Goal: Information Seeking & Learning: Learn about a topic

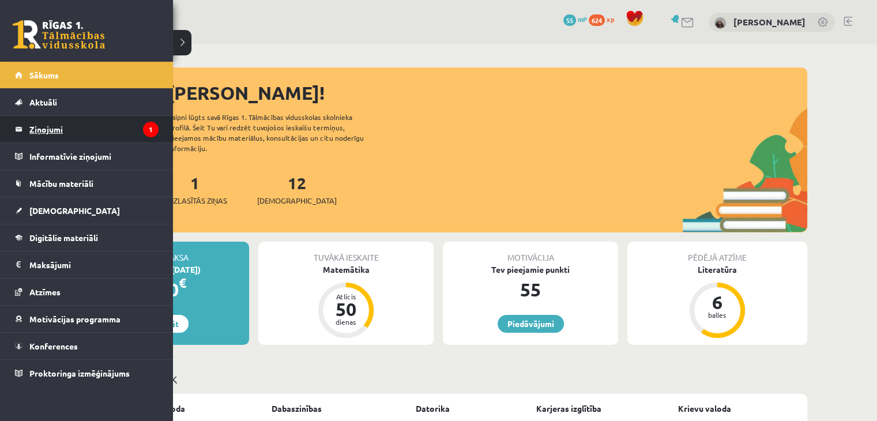
click at [66, 132] on legend "Ziņojumi 1" at bounding box center [93, 129] width 129 height 27
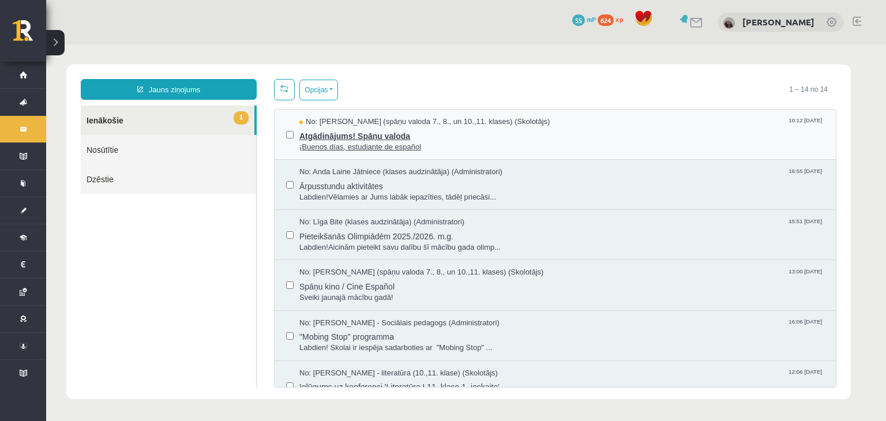
click at [360, 132] on span "Atgādinājums! Spāņu valoda" at bounding box center [561, 134] width 525 height 14
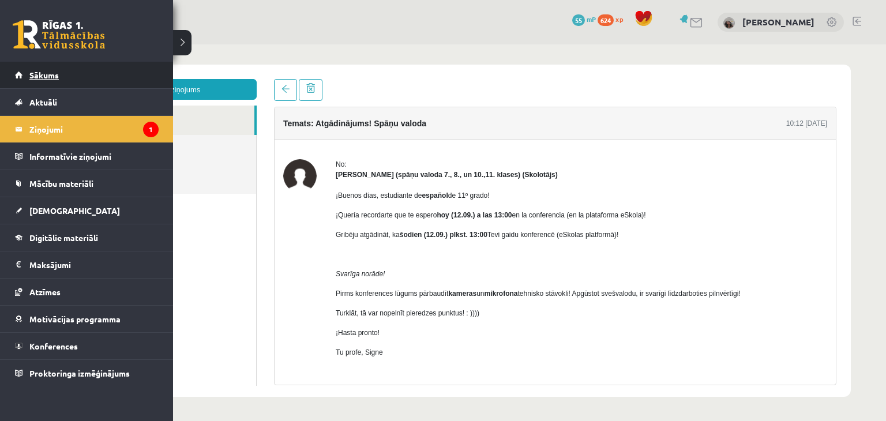
click at [62, 87] on link "Sākums" at bounding box center [87, 75] width 144 height 27
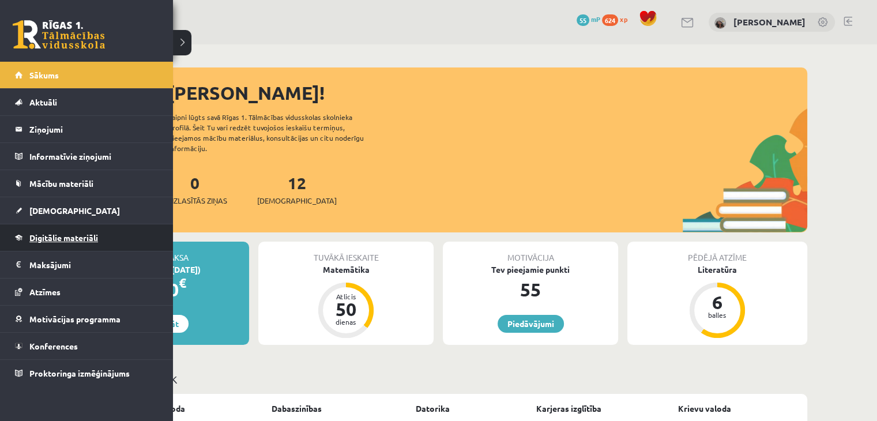
click at [74, 227] on link "Digitālie materiāli" at bounding box center [87, 237] width 144 height 27
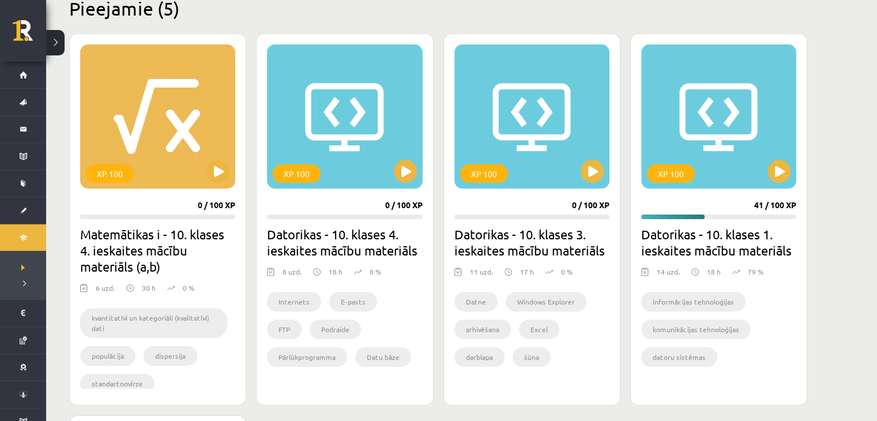
scroll to position [295, 0]
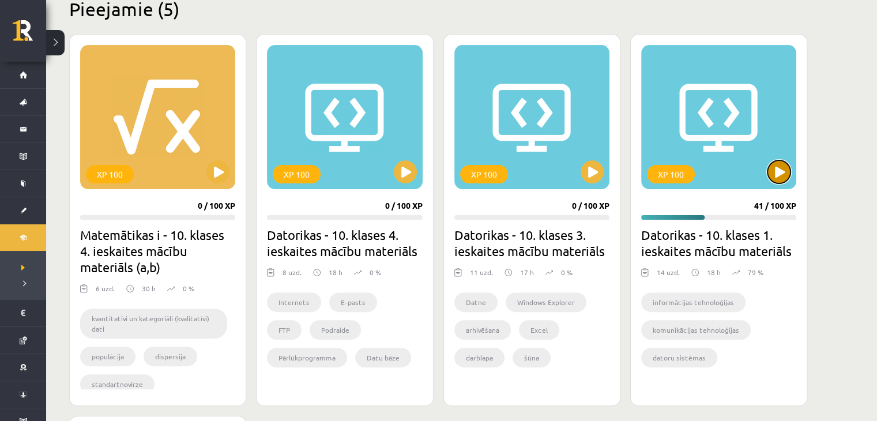
click at [789, 176] on button at bounding box center [779, 171] width 23 height 23
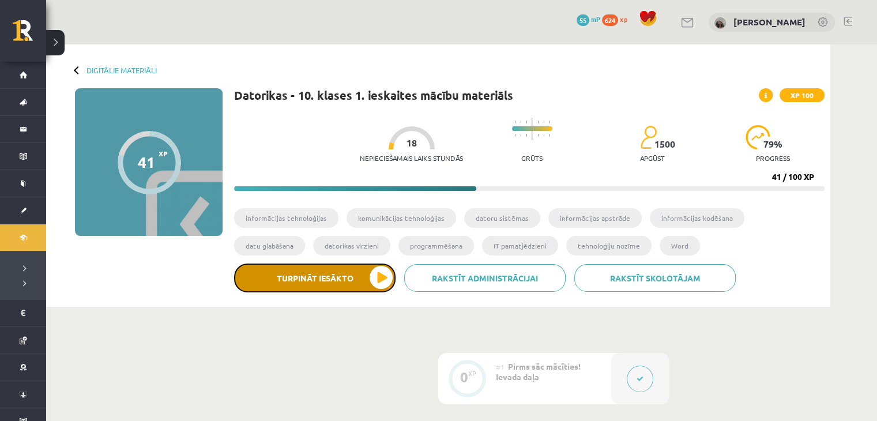
click at [378, 279] on button "Turpināt iesākto" at bounding box center [315, 278] width 162 height 29
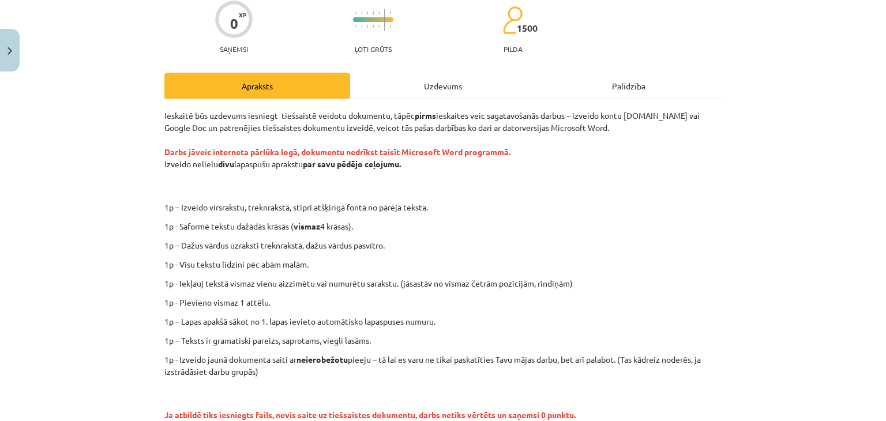
scroll to position [99, 0]
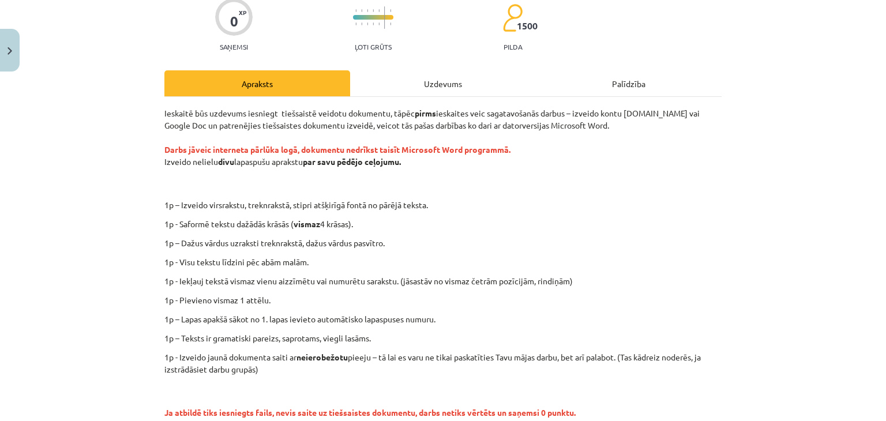
click at [434, 91] on div "Uzdevums" at bounding box center [443, 83] width 186 height 26
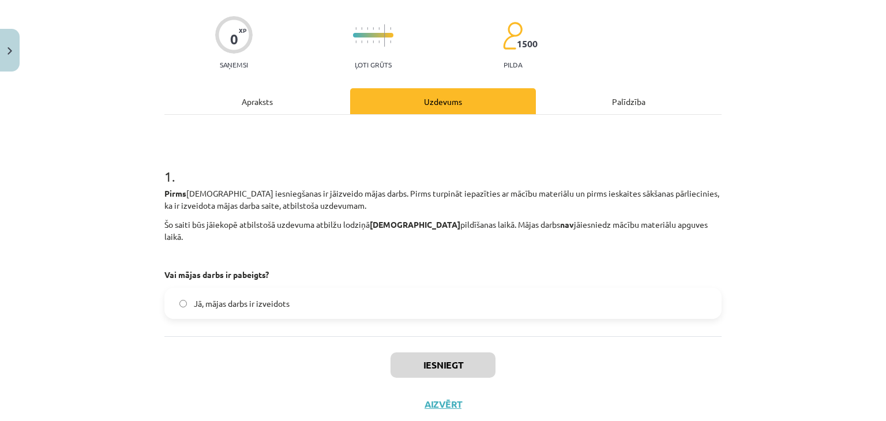
scroll to position [101, 0]
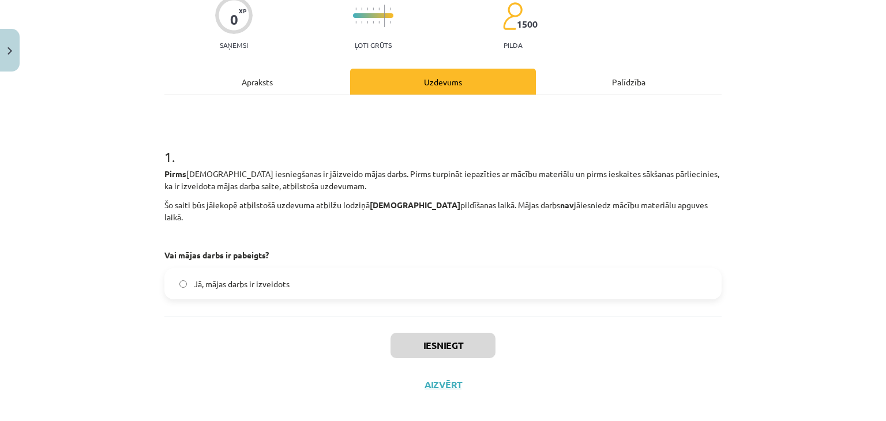
click at [257, 269] on label "Jā, mājas darbs ir izveidots" at bounding box center [443, 283] width 555 height 29
click at [440, 335] on button "Iesniegt" at bounding box center [443, 345] width 105 height 25
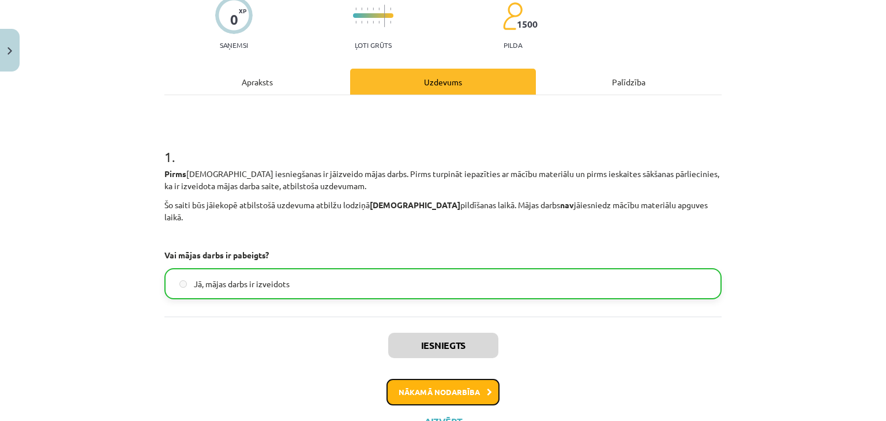
click at [415, 386] on button "Nākamā nodarbība" at bounding box center [443, 392] width 113 height 27
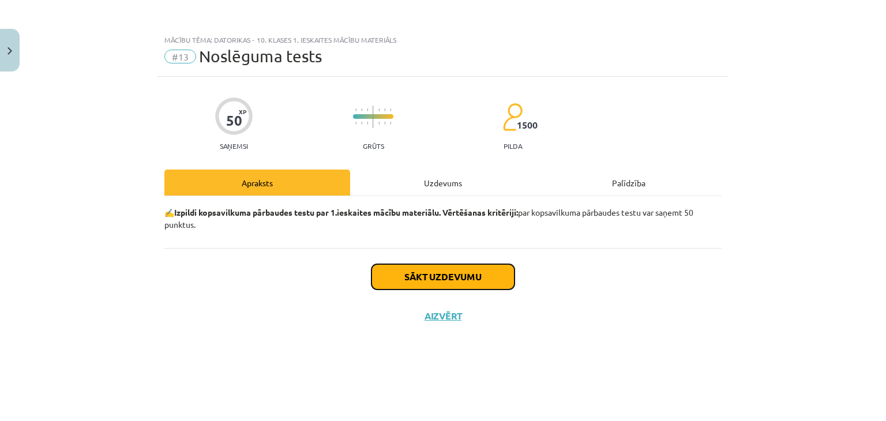
click at [436, 266] on button "Sākt uzdevumu" at bounding box center [443, 276] width 143 height 25
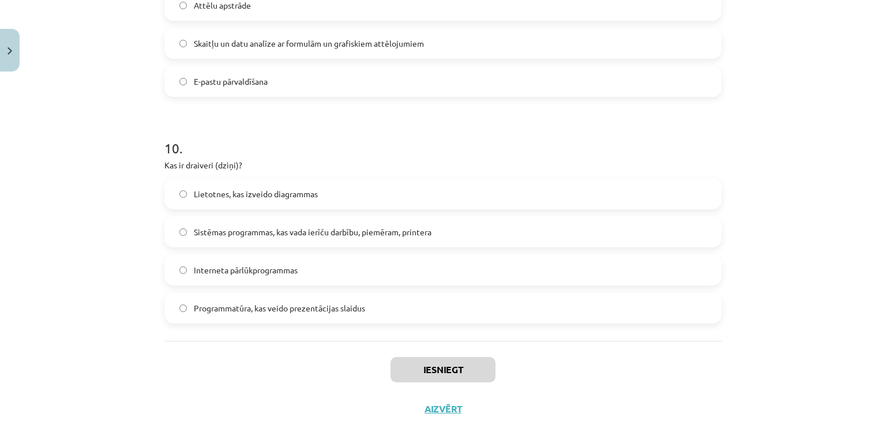
scroll to position [2165, 0]
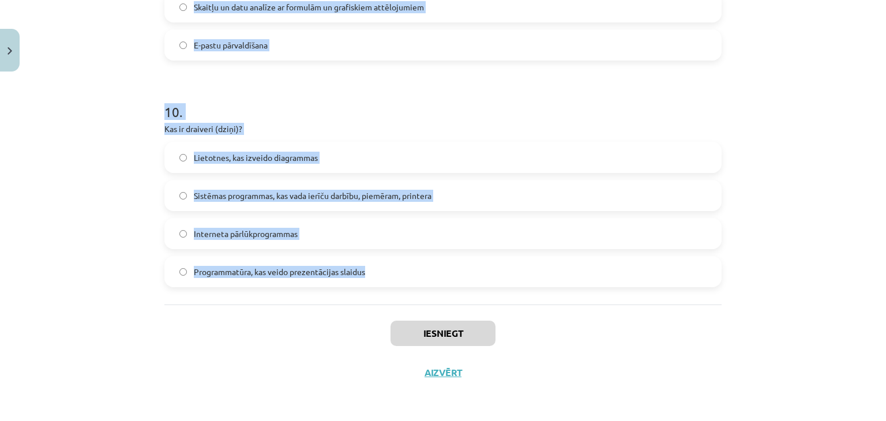
drag, startPoint x: 137, startPoint y: 107, endPoint x: 420, endPoint y: 283, distance: 333.8
click at [420, 283] on div "Mācību tēma: Datorikas - 10. klases 1. ieskaites mācību materiāls #13 Noslēguma…" at bounding box center [443, 210] width 886 height 421
copy form "1 . Kā Word sauc rūtiņu, kurā krustojas rinda un kolonna? Šūna Krustiņš Aile La…"
click at [420, 283] on label "Programmatūra, kas veido prezentācijas slaidus" at bounding box center [443, 271] width 555 height 29
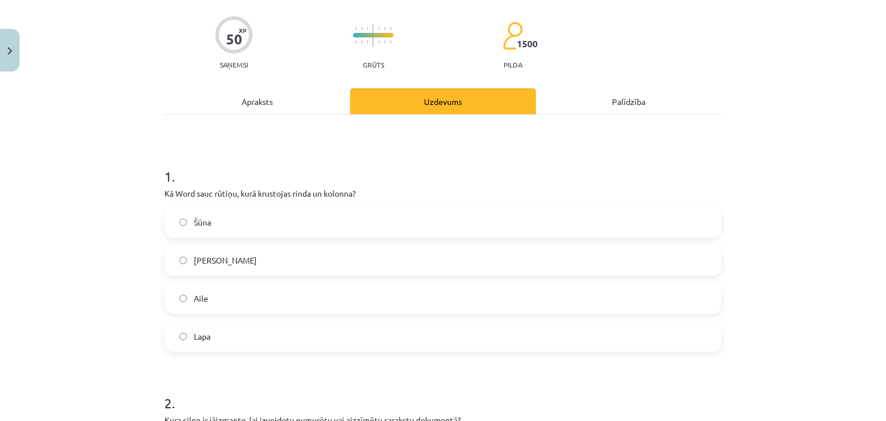
scroll to position [0, 0]
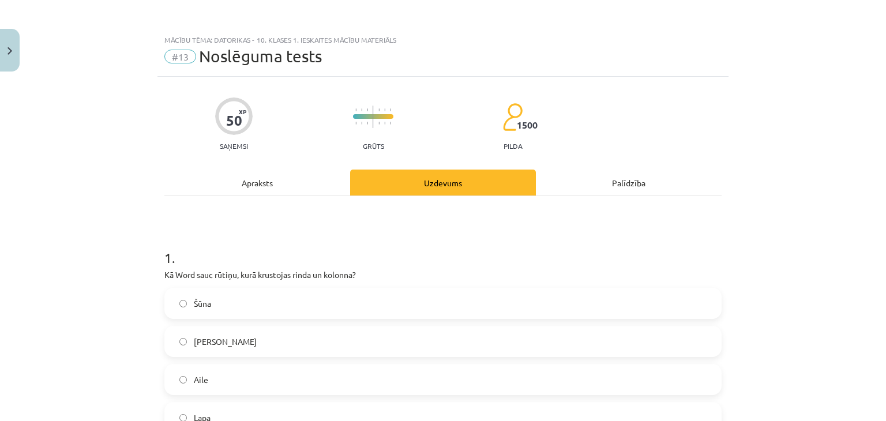
click at [266, 306] on label "Šūna" at bounding box center [443, 303] width 555 height 29
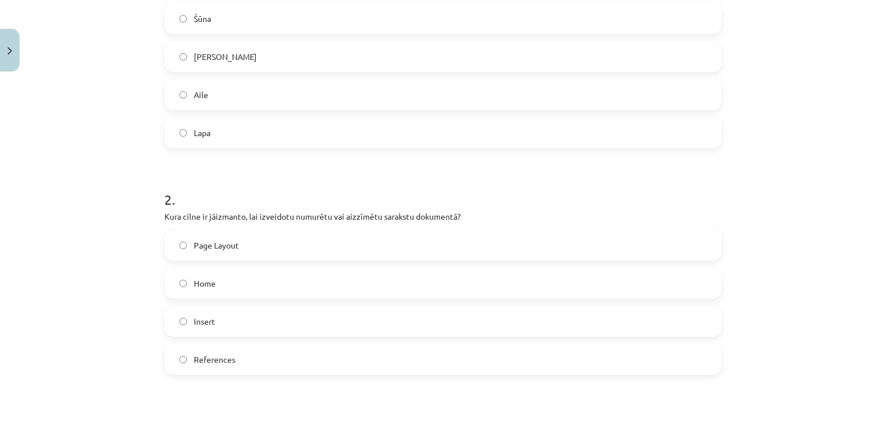
scroll to position [309, 0]
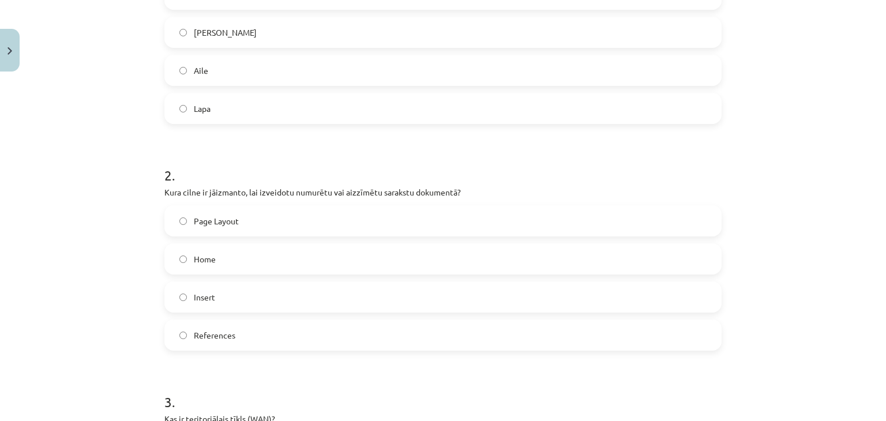
click at [209, 254] on span "Home" at bounding box center [205, 259] width 22 height 12
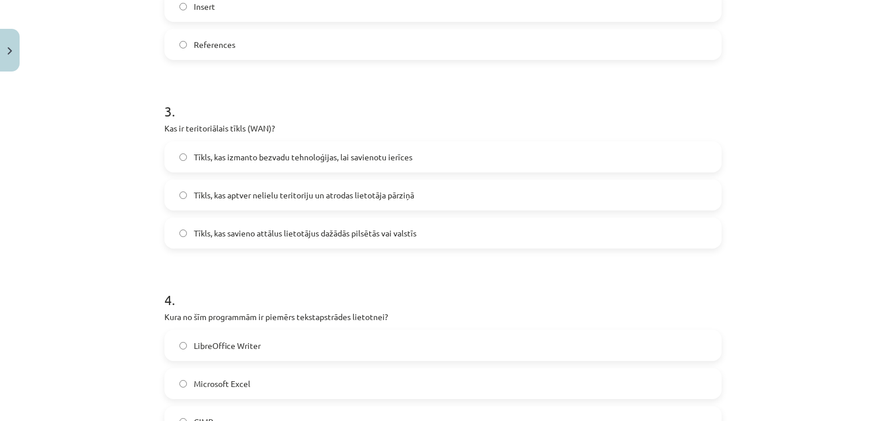
scroll to position [618, 0]
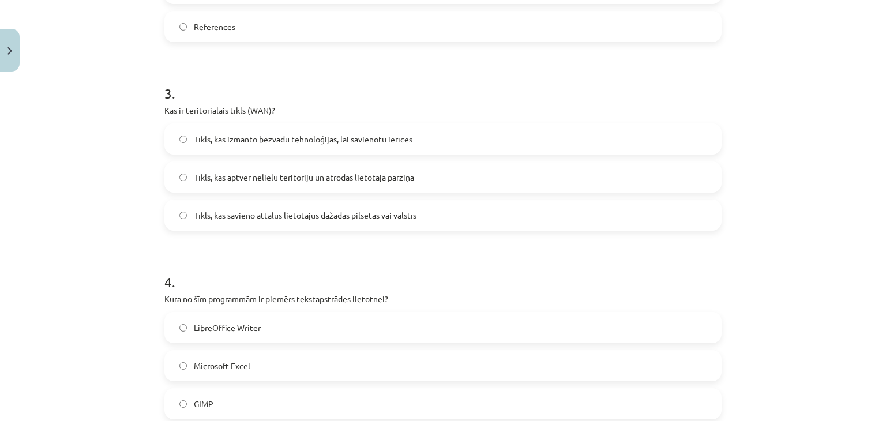
click at [265, 215] on span "Tīkls, kas savieno attālus lietotājus dažādās pilsētās vai valstīs" at bounding box center [305, 215] width 223 height 12
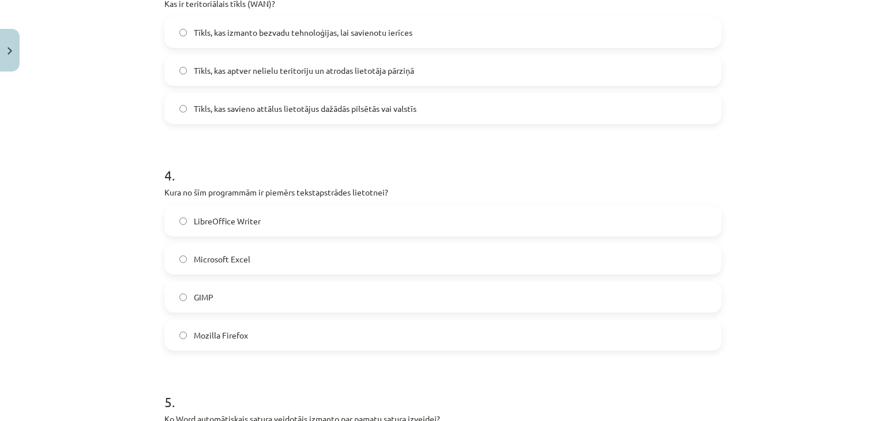
scroll to position [727, 0]
click at [271, 209] on label "LibreOffice Writer" at bounding box center [443, 218] width 555 height 29
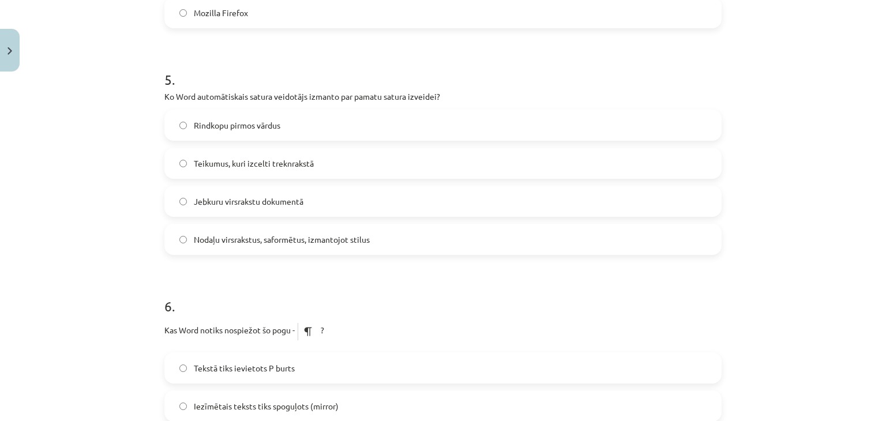
scroll to position [1048, 0]
click at [245, 234] on span "Nodaļu virsrakstus, saformētus, izmantojot stilus" at bounding box center [282, 239] width 176 height 12
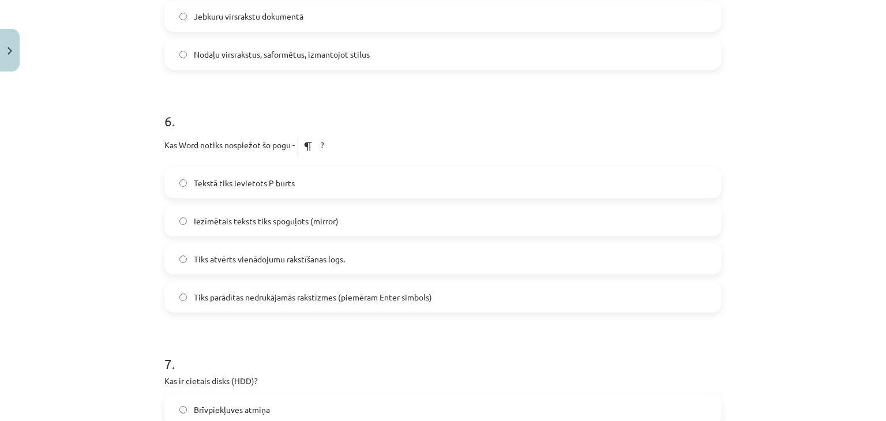
scroll to position [1235, 0]
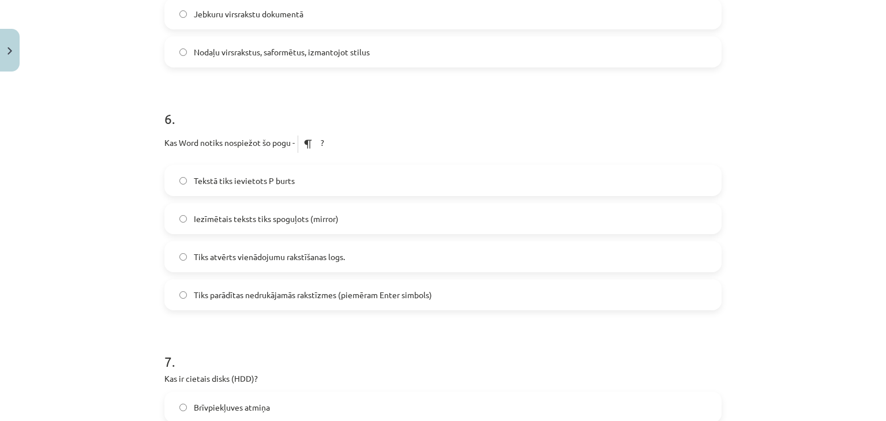
click at [328, 297] on span "Tiks parādītas nedrukājamās rakstīzmes (piemēram Enter simbols)" at bounding box center [313, 295] width 238 height 12
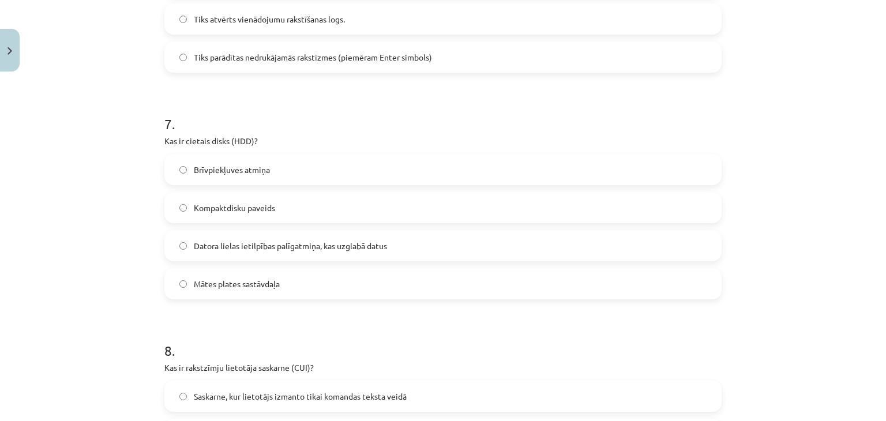
scroll to position [1474, 0]
click at [261, 235] on label "Datora lielas ietilpības palīgatmiņa, kas uzglabā datus" at bounding box center [443, 244] width 555 height 29
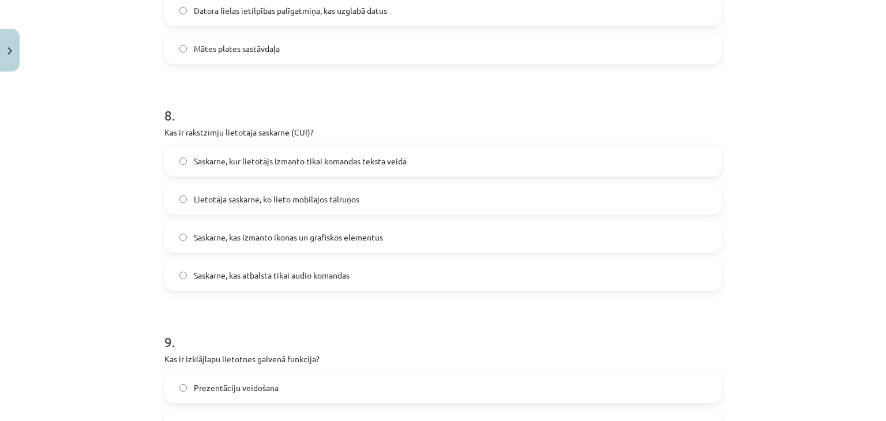
scroll to position [1744, 0]
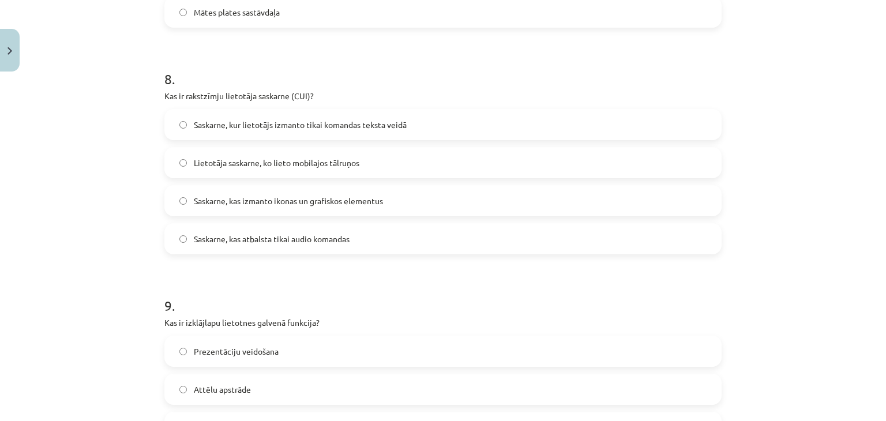
click at [224, 121] on span "Saskarne, kur lietotājs izmanto tikai komandas teksta veidā" at bounding box center [300, 125] width 213 height 12
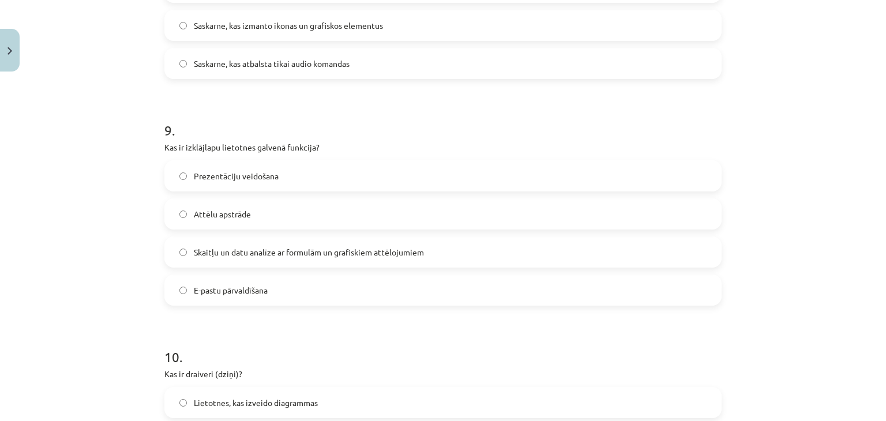
scroll to position [1920, 0]
click at [296, 251] on span "Skaitļu un datu analīze ar formulām un grafiskiem attēlojumiem" at bounding box center [309, 252] width 230 height 12
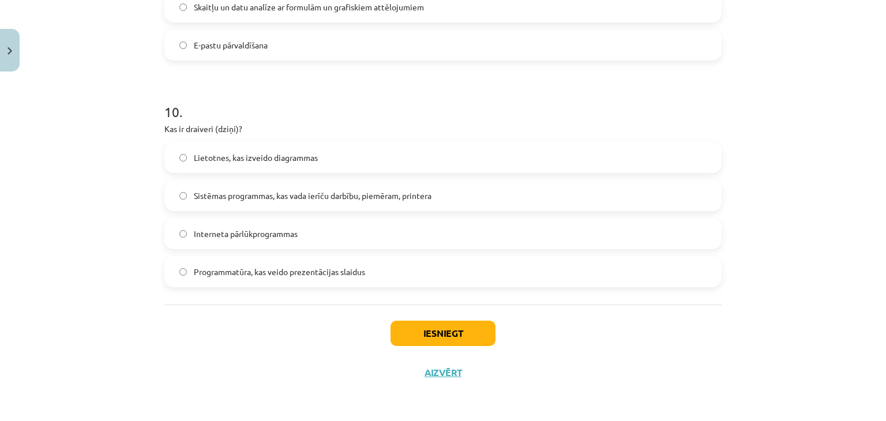
click at [245, 197] on span "Sistēmas programmas, kas vada ierīču darbību, piemēram, printera" at bounding box center [313, 196] width 238 height 12
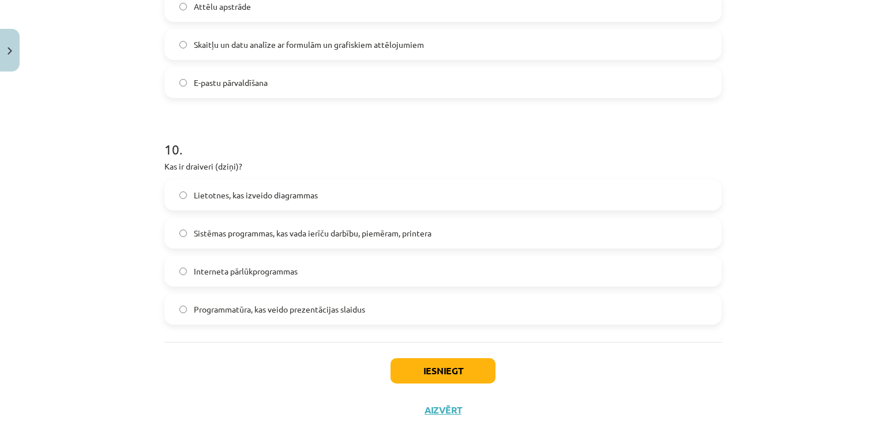
scroll to position [2126, 0]
click at [414, 363] on button "Iesniegt" at bounding box center [443, 371] width 105 height 25
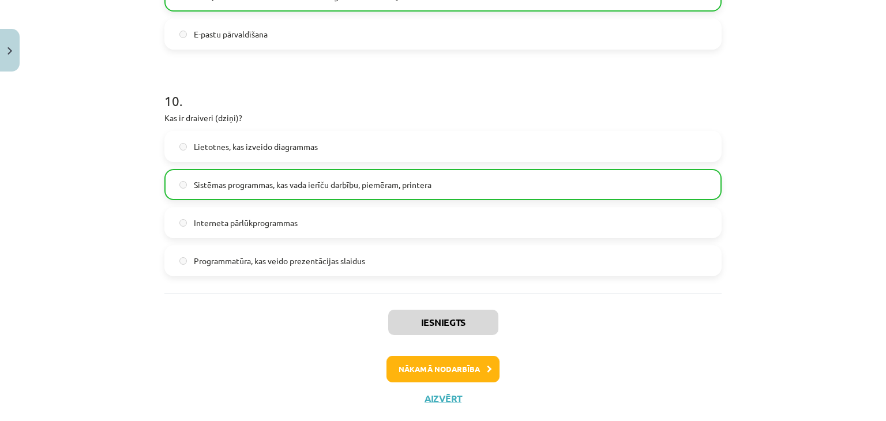
scroll to position [2182, 0]
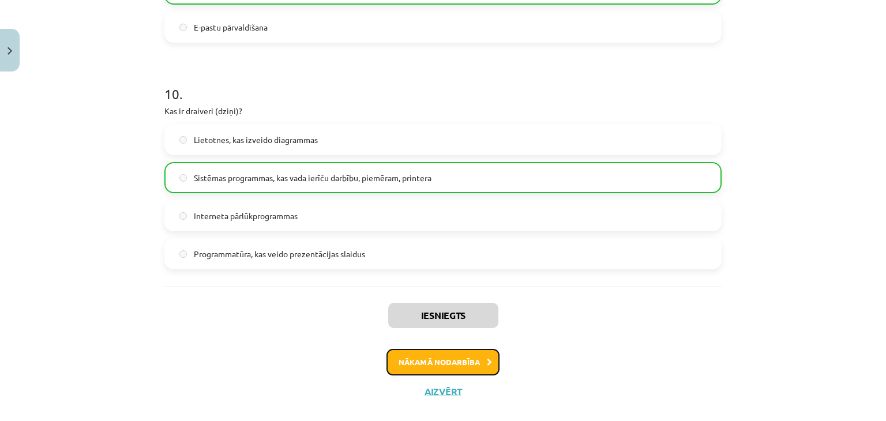
click at [463, 354] on button "Nākamā nodarbība" at bounding box center [443, 362] width 113 height 27
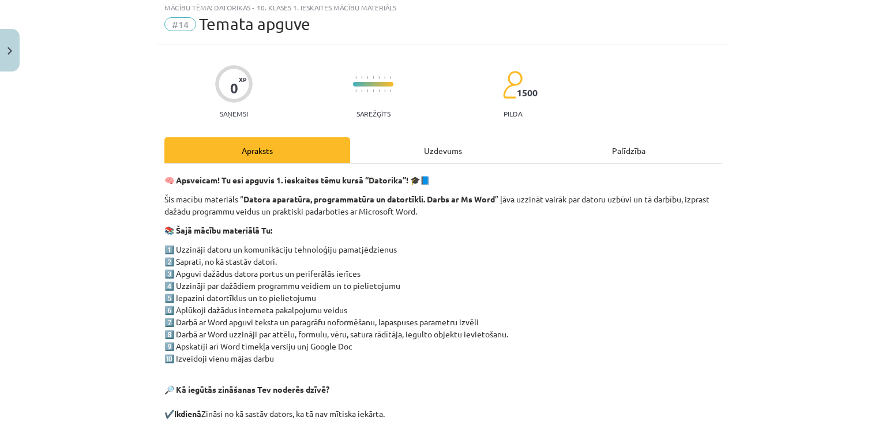
scroll to position [29, 0]
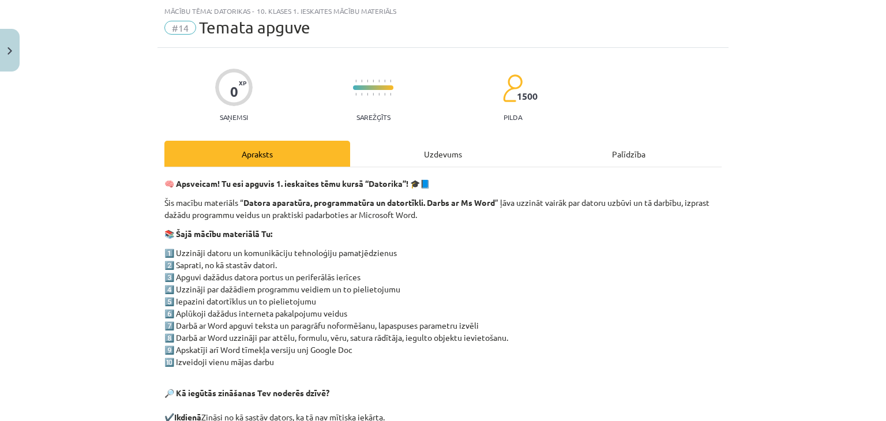
click at [451, 157] on div "Uzdevums" at bounding box center [443, 154] width 186 height 26
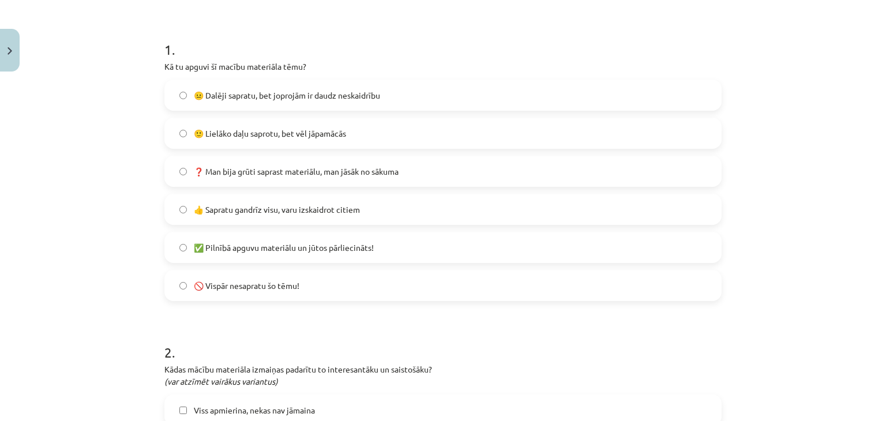
scroll to position [211, 0]
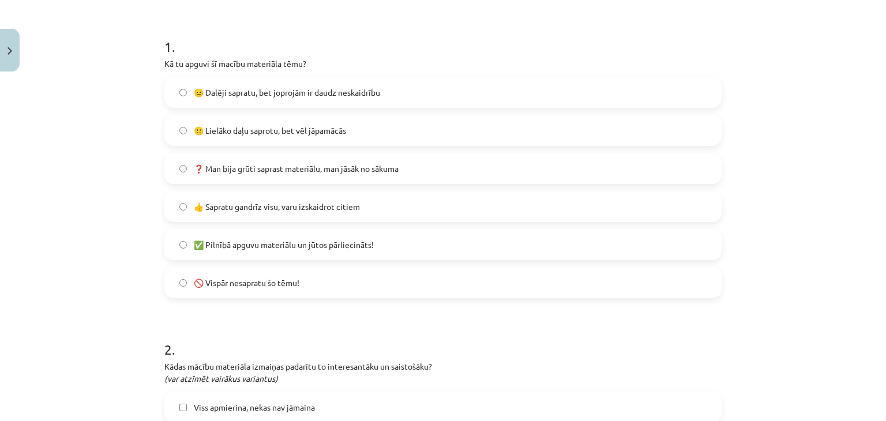
click at [369, 252] on label "✅ Pilnībā apguvu materiālu un jūtos pārliecināts!" at bounding box center [443, 244] width 555 height 29
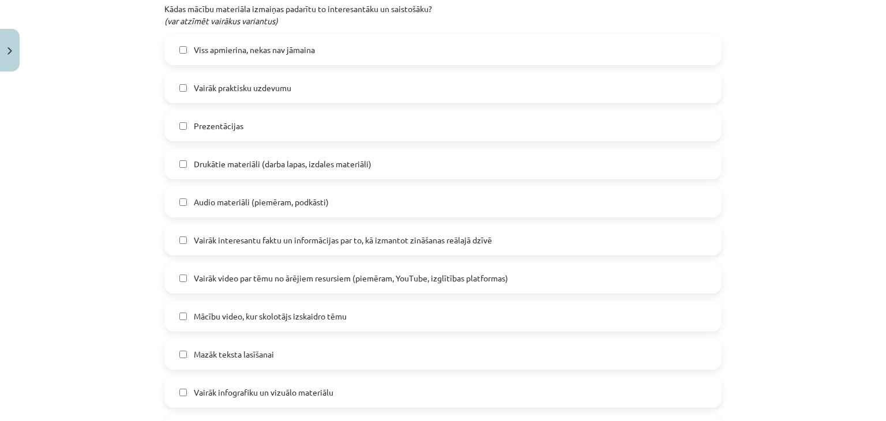
scroll to position [569, 0]
click at [303, 84] on label "Vairāk praktisku uzdevumu" at bounding box center [443, 87] width 555 height 29
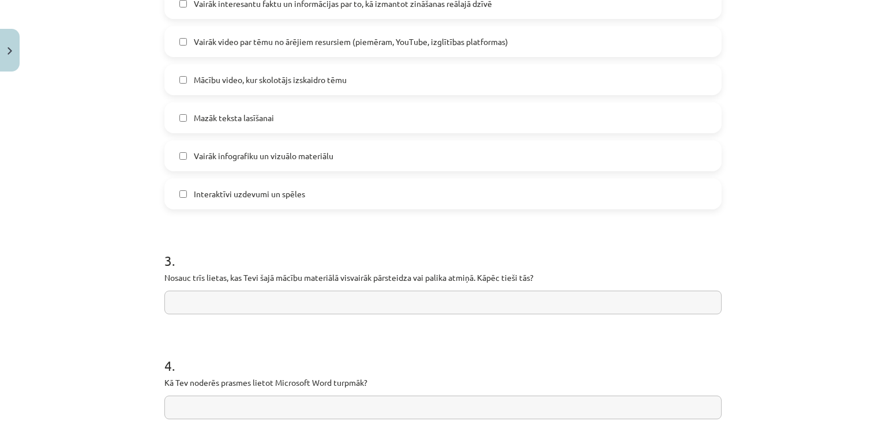
scroll to position [845, 0]
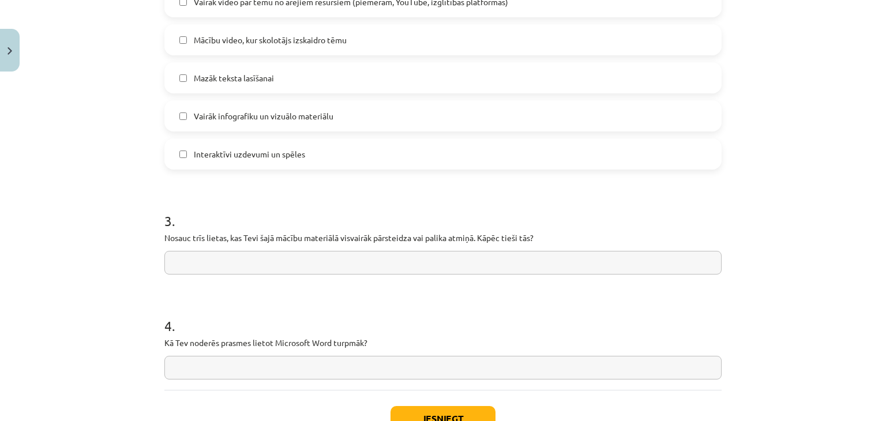
click at [274, 84] on label "Mazāk teksta lasīšanai" at bounding box center [443, 77] width 555 height 29
click at [308, 148] on label "Interaktīvi uzdevumi un spēles" at bounding box center [443, 154] width 555 height 29
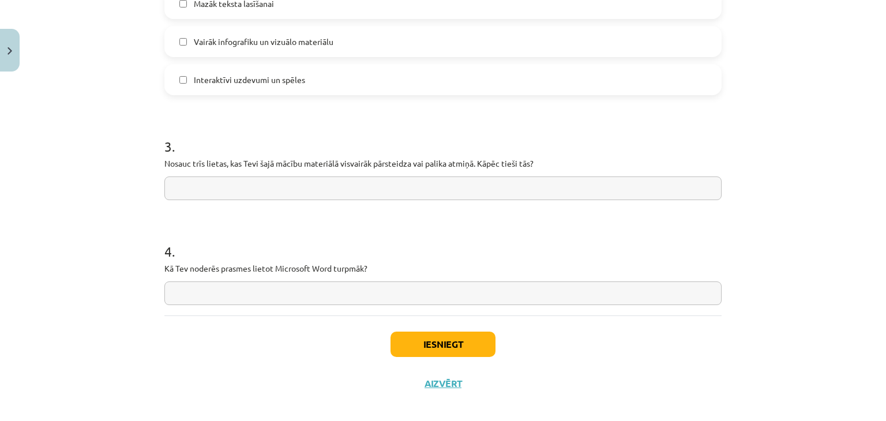
scroll to position [930, 0]
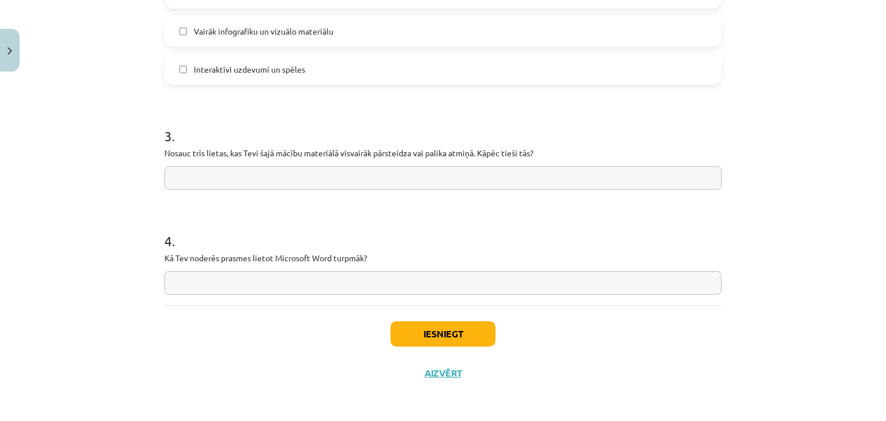
click at [318, 179] on input "text" at bounding box center [442, 178] width 557 height 24
type input "*********"
click at [473, 287] on input "text" at bounding box center [442, 283] width 557 height 24
paste input "**********"
type input "**********"
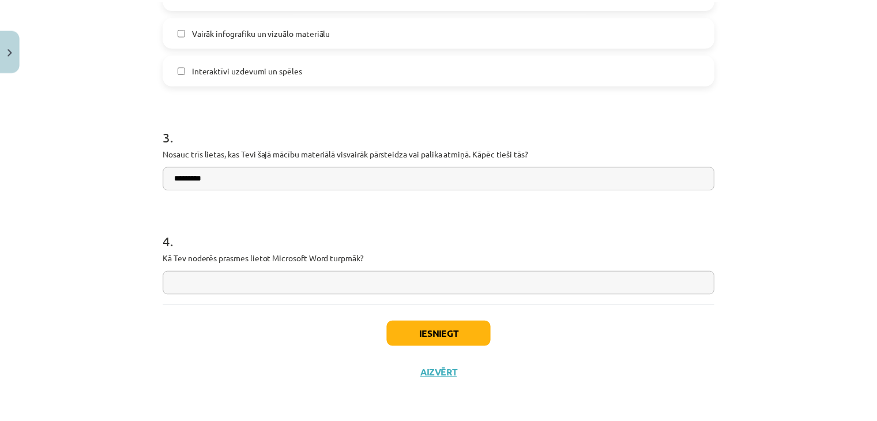
scroll to position [0, 0]
type input "**********"
click at [465, 332] on button "Iesniegt" at bounding box center [443, 333] width 105 height 25
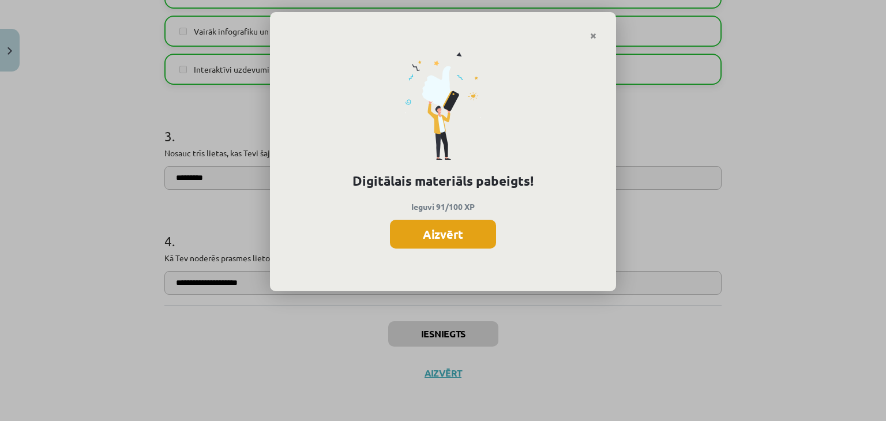
click at [452, 245] on button "Aizvērt" at bounding box center [443, 234] width 106 height 29
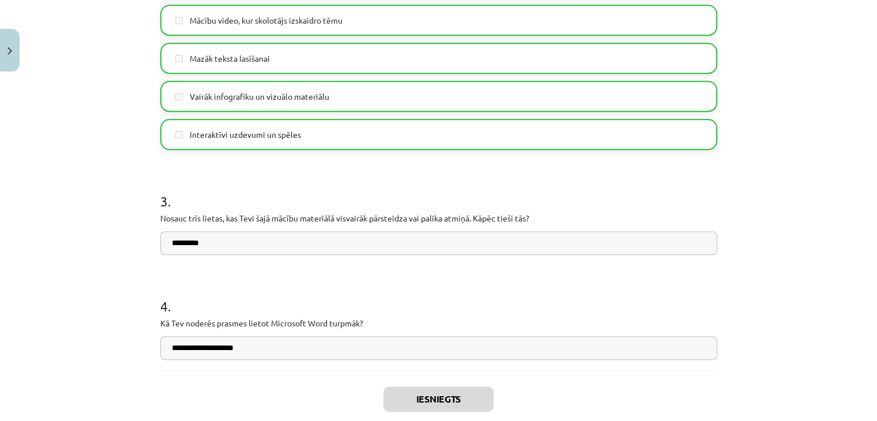
scroll to position [930, 0]
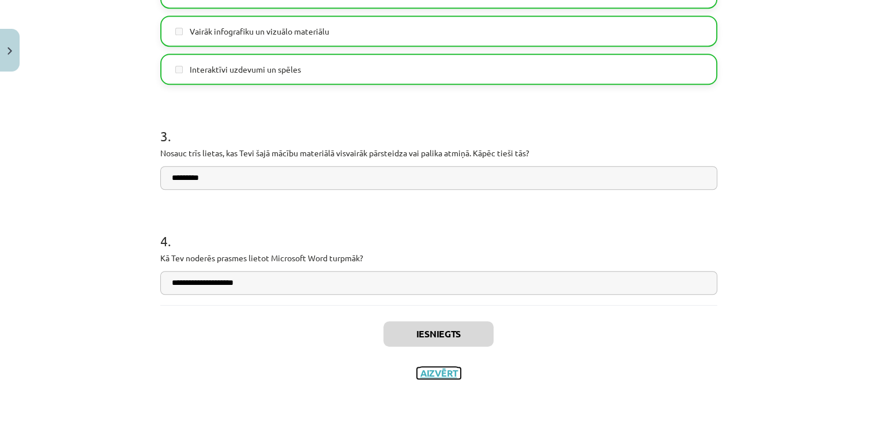
click at [448, 373] on button "Aizvērt" at bounding box center [439, 373] width 44 height 12
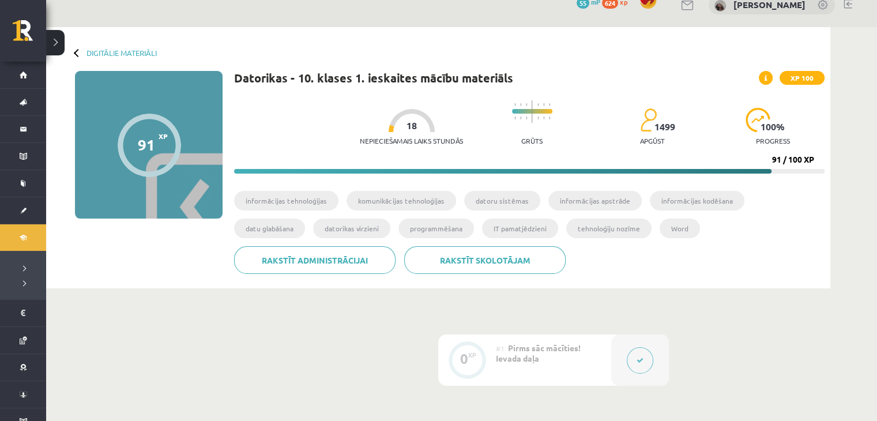
scroll to position [0, 0]
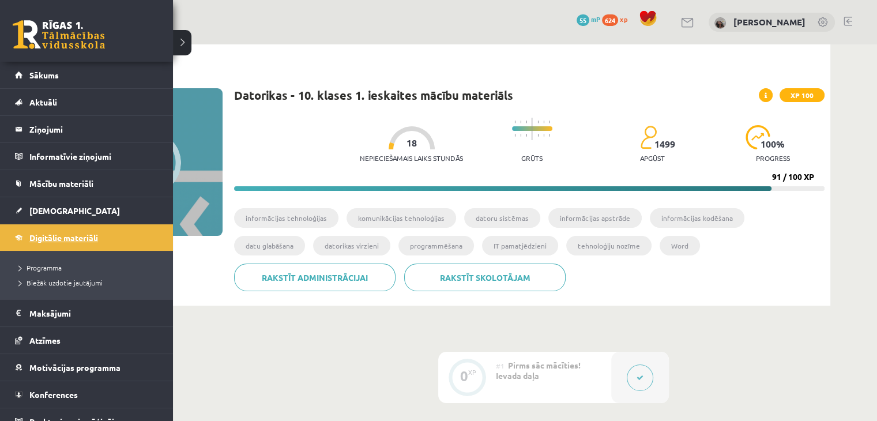
click at [73, 233] on span "Digitālie materiāli" at bounding box center [63, 237] width 69 height 10
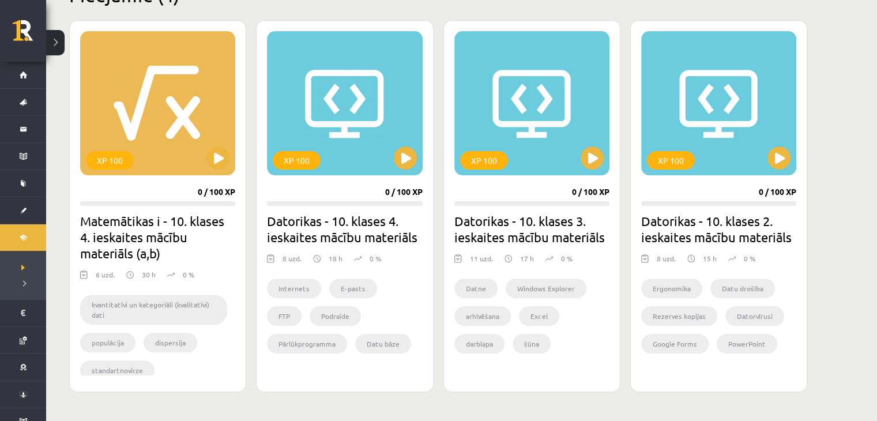
scroll to position [305, 0]
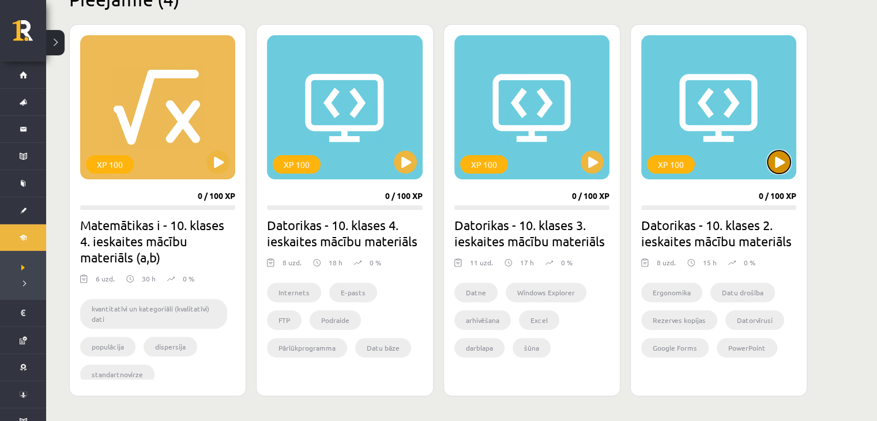
click at [787, 160] on button at bounding box center [779, 162] width 23 height 23
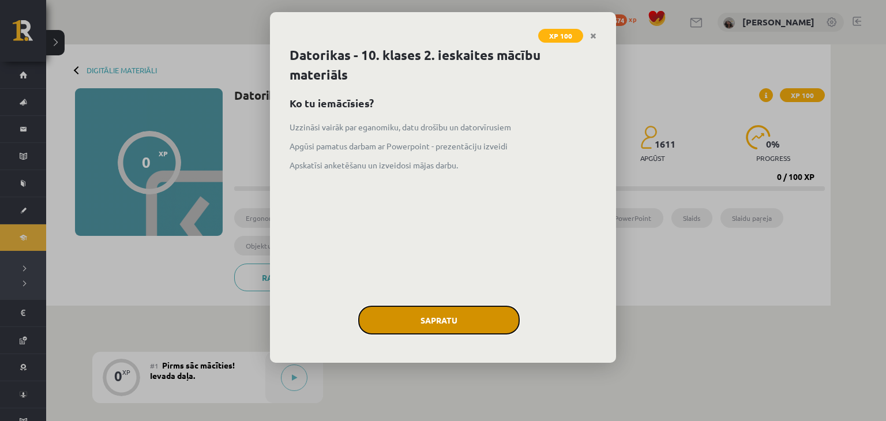
click at [471, 308] on button "Sapratu" at bounding box center [439, 320] width 162 height 29
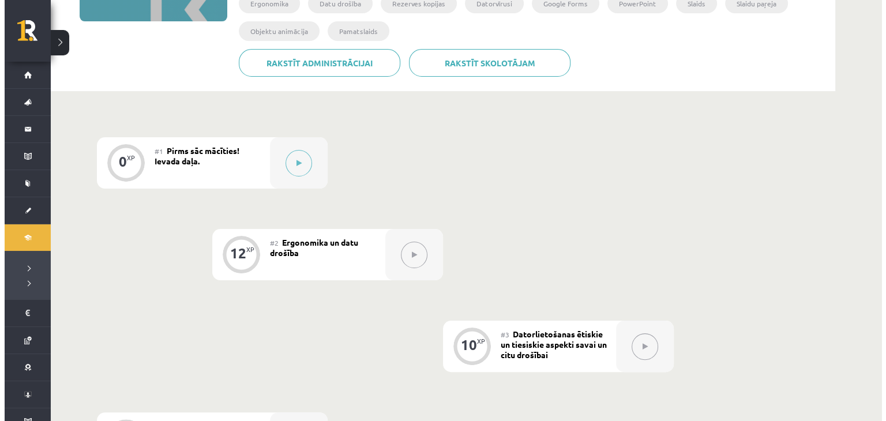
scroll to position [228, 0]
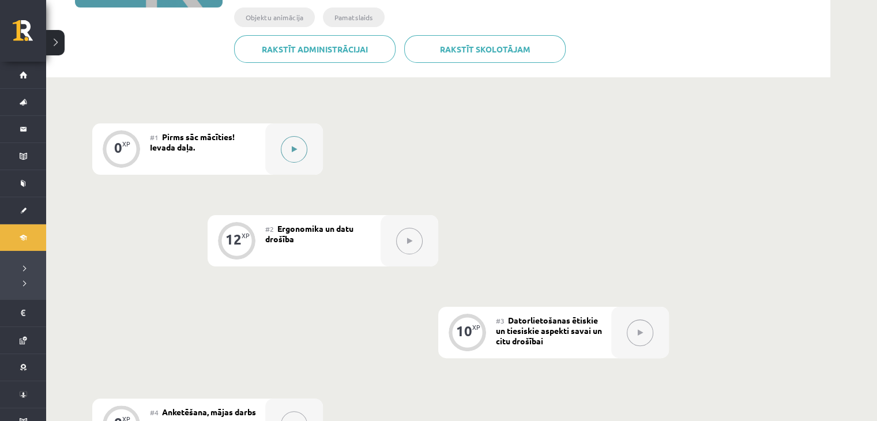
click at [298, 157] on button at bounding box center [294, 149] width 27 height 27
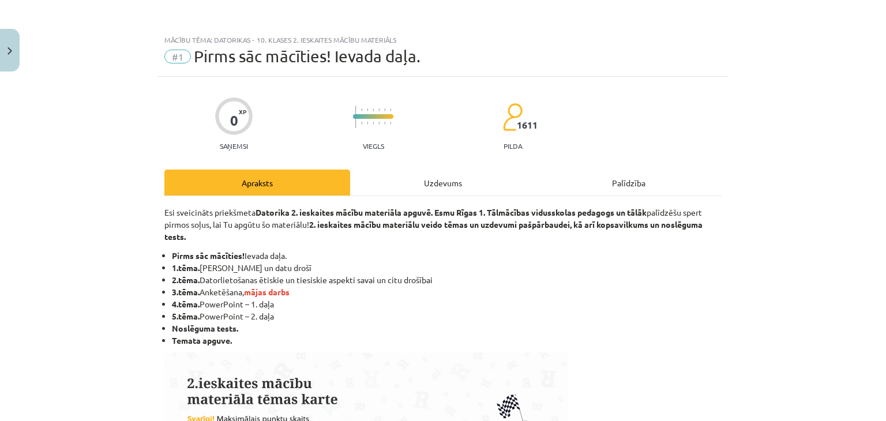
click at [430, 175] on div "Uzdevums" at bounding box center [443, 183] width 186 height 26
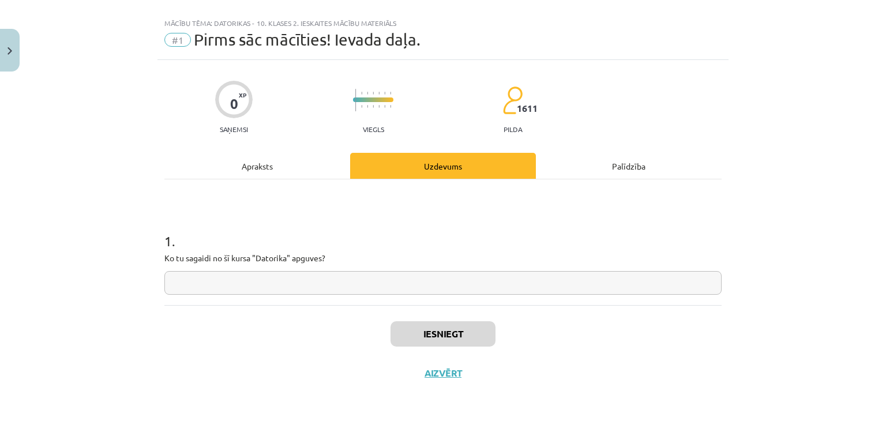
click at [386, 287] on input "text" at bounding box center [442, 283] width 557 height 24
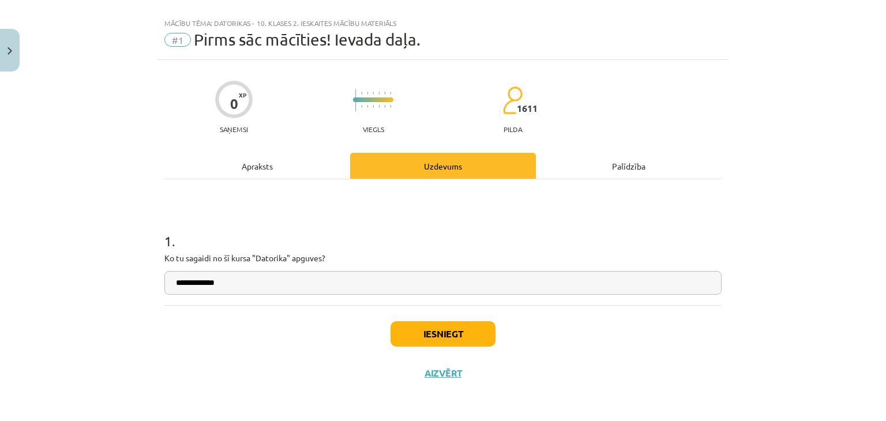
type input "**********"
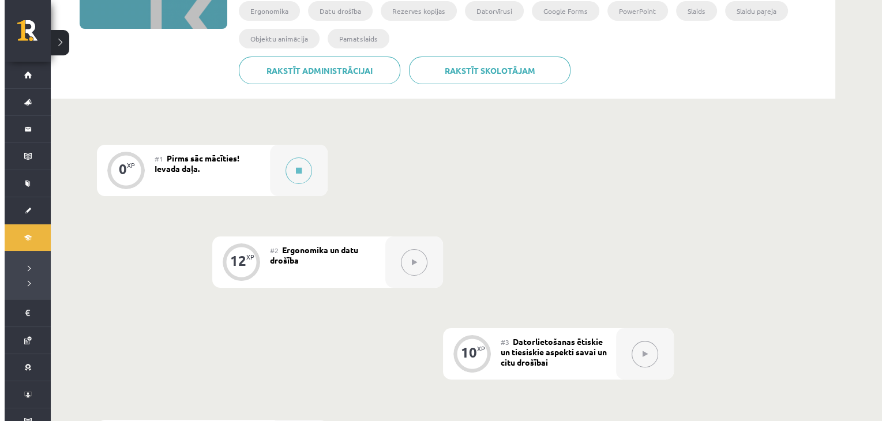
scroll to position [211, 0]
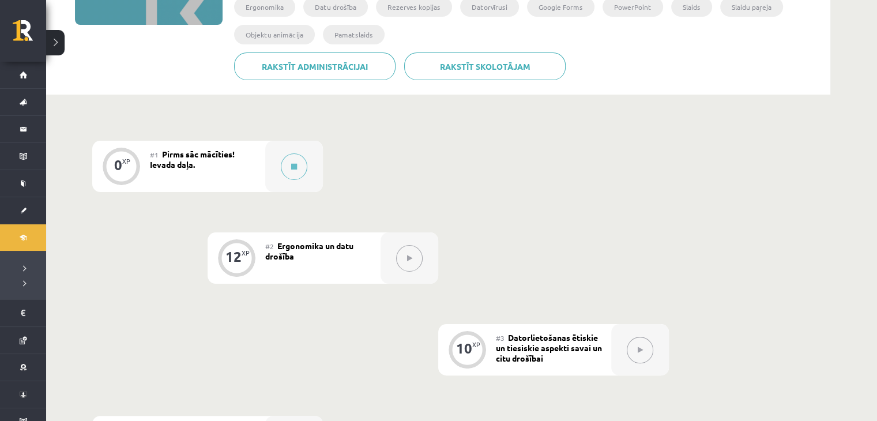
click at [407, 257] on icon at bounding box center [409, 258] width 5 height 7
click at [296, 251] on div "#2 Ergonomika un datu drošība" at bounding box center [322, 257] width 115 height 51
click at [288, 157] on button at bounding box center [294, 166] width 27 height 27
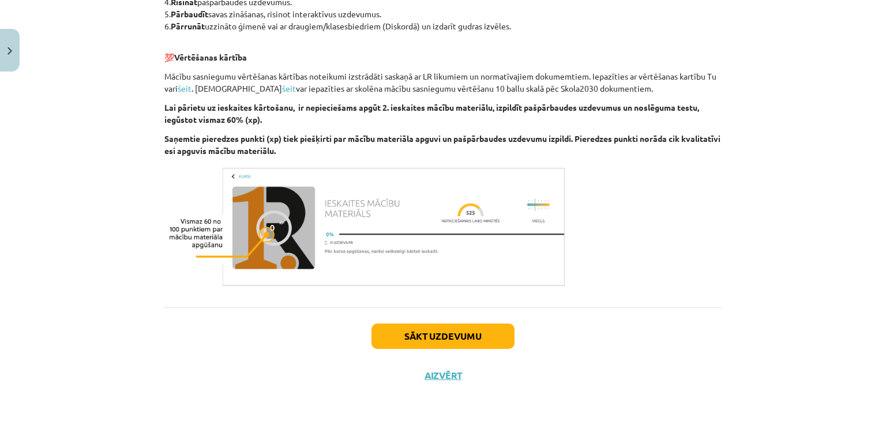
scroll to position [648, 0]
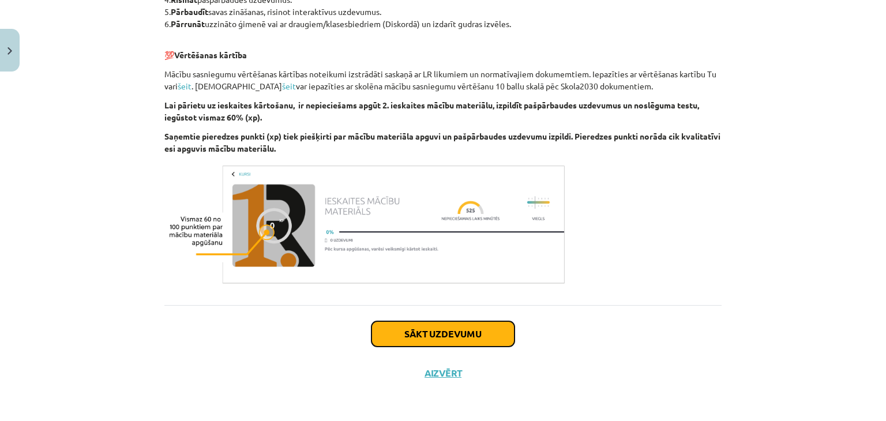
click at [438, 330] on button "Sākt uzdevumu" at bounding box center [443, 333] width 143 height 25
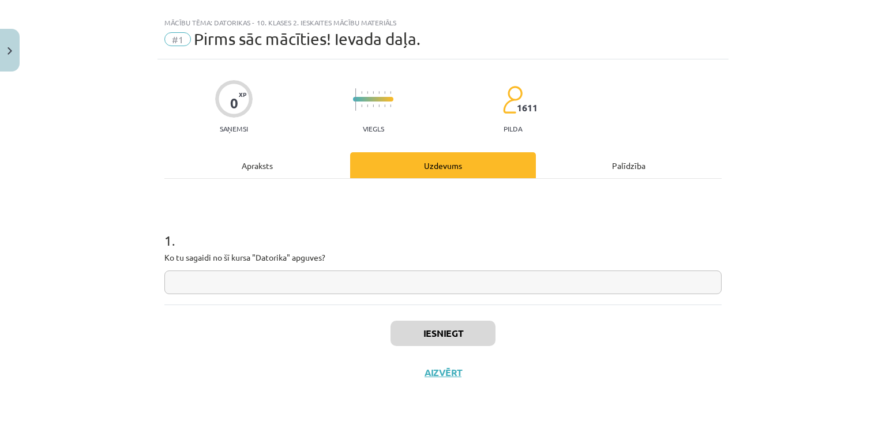
scroll to position [17, 0]
click at [371, 290] on input "text" at bounding box center [442, 283] width 557 height 24
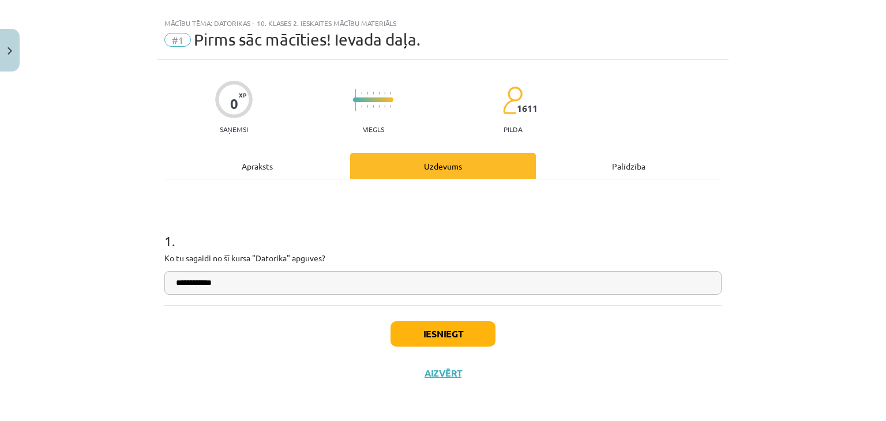
type input "**********"
click at [413, 324] on button "Iesniegt" at bounding box center [443, 333] width 105 height 25
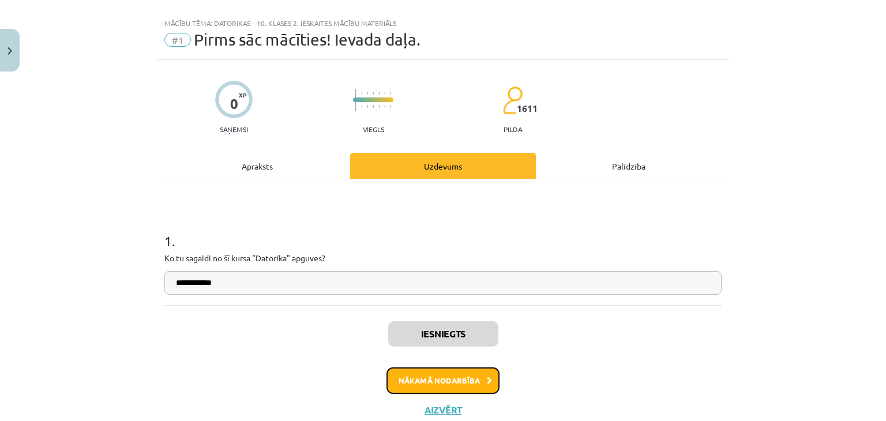
click at [448, 378] on button "Nākamā nodarbība" at bounding box center [443, 380] width 113 height 27
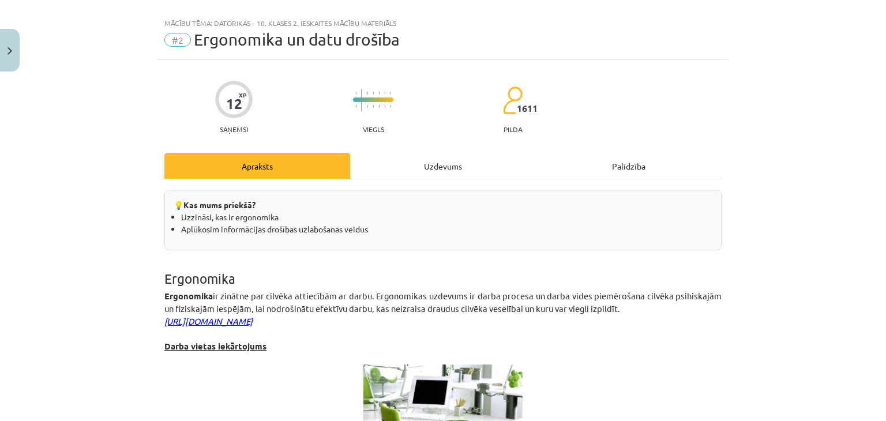
scroll to position [29, 0]
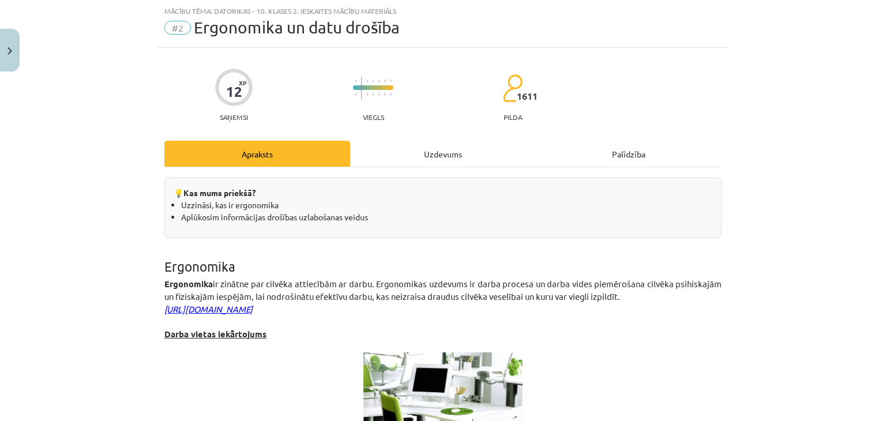
click at [439, 146] on div "Uzdevums" at bounding box center [443, 154] width 186 height 26
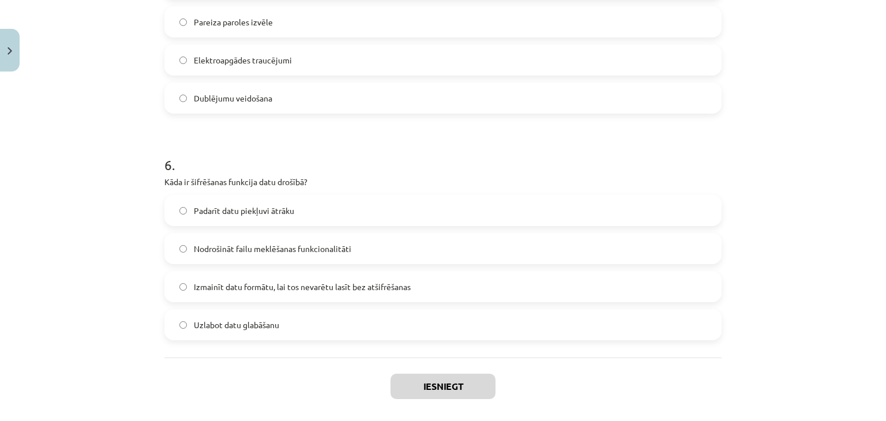
scroll to position [1279, 0]
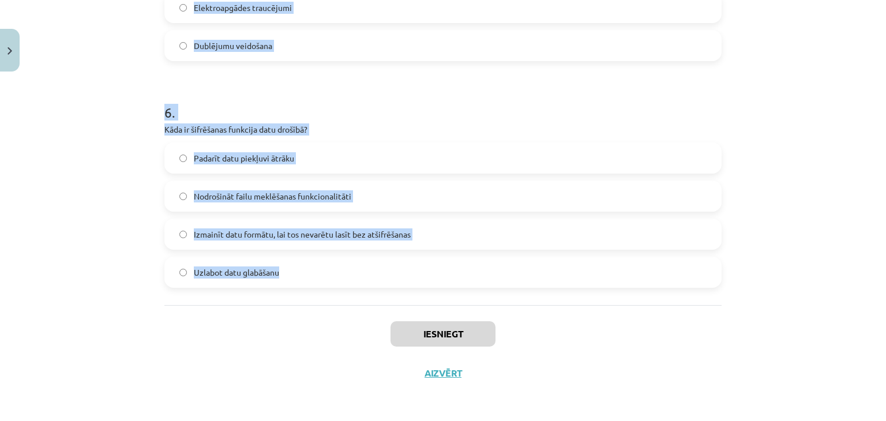
drag, startPoint x: 125, startPoint y: 91, endPoint x: 429, endPoint y: 257, distance: 346.5
click at [429, 257] on div "Mācību tēma: Datorikas - 10. klases 2. ieskaites mācību materiāls #2 Ergonomika…" at bounding box center [443, 210] width 886 height 421
copy form "1 . Kādēļ nepieciešams izmantot ugunsmūri? Lai automātiski dublētu visus datus …"
click at [98, 147] on div "Mācību tēma: Datorikas - 10. klases 2. ieskaites mācību materiāls #2 Ergonomika…" at bounding box center [443, 210] width 886 height 421
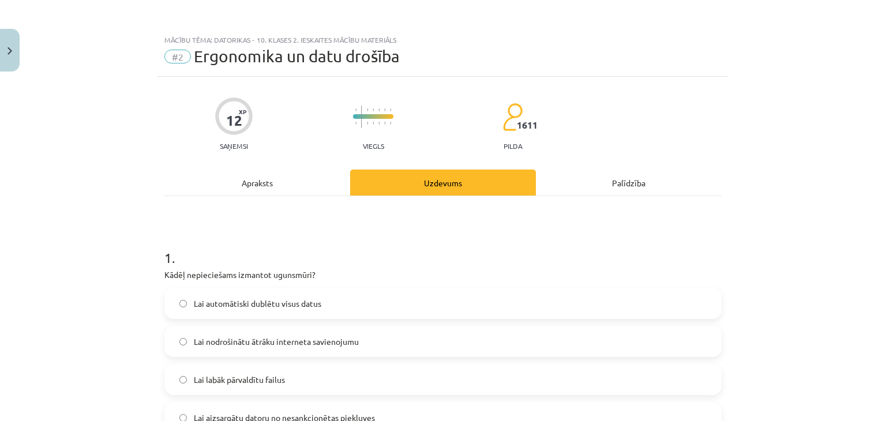
scroll to position [302, 0]
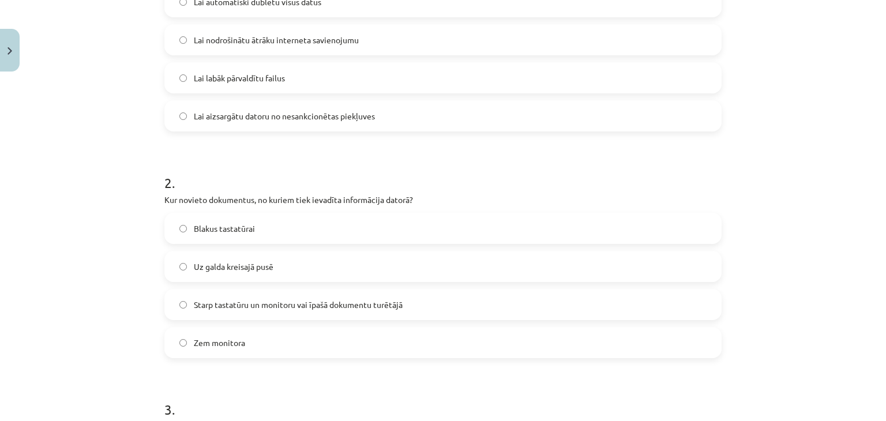
click at [297, 118] on span "Lai aizsargātu datoru no nesankcionētas piekļuves" at bounding box center [284, 116] width 181 height 12
click at [300, 306] on span "Starp tastatūru un monitoru vai īpašā dokumentu turētājā" at bounding box center [298, 305] width 209 height 12
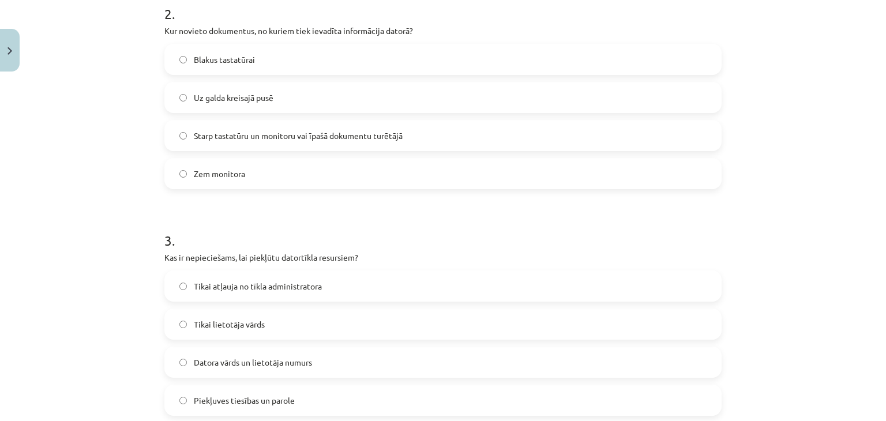
scroll to position [487, 0]
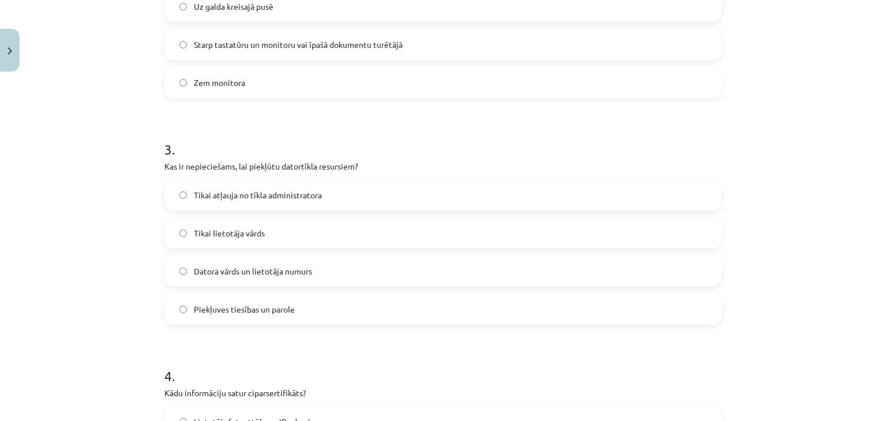
click at [304, 299] on label "Piekļuves tiesības un parole" at bounding box center [443, 309] width 555 height 29
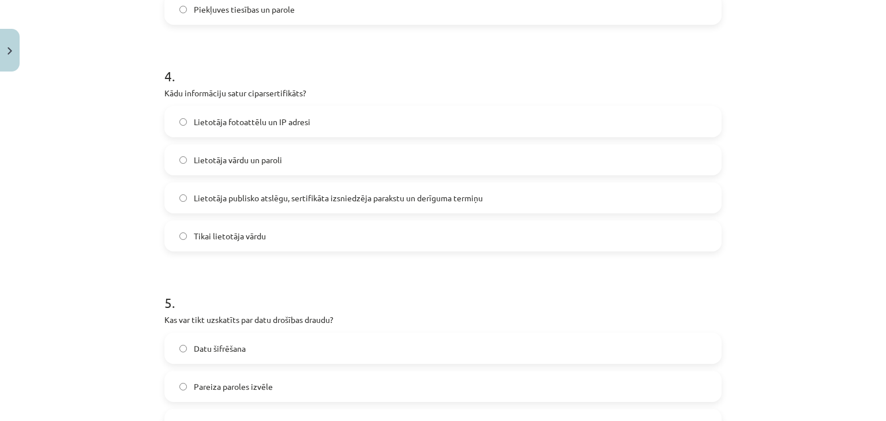
scroll to position [876, 0]
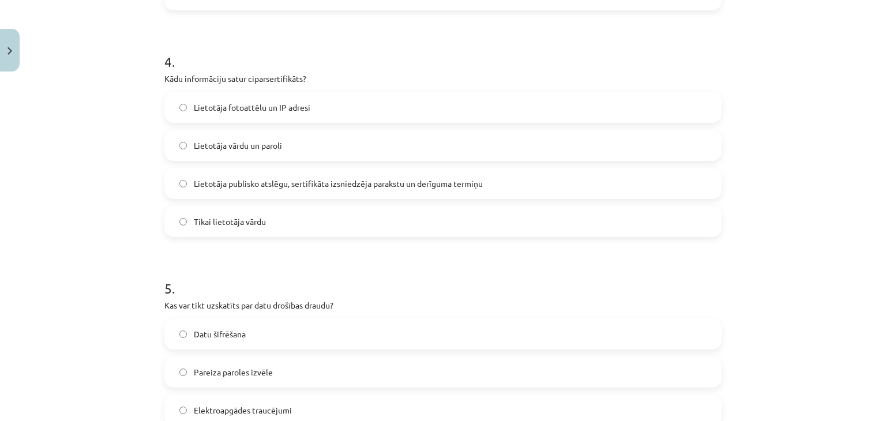
click at [292, 178] on span "Lietotāja publisko atslēgu, sertifikāta izsniedzēja parakstu un derīguma termiņu" at bounding box center [338, 184] width 289 height 12
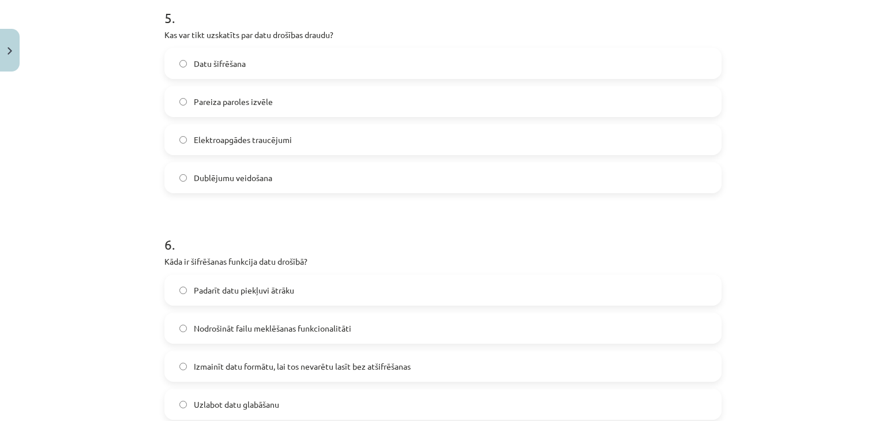
scroll to position [1148, 0]
click at [346, 58] on label "Datu šifrēšana" at bounding box center [443, 62] width 555 height 29
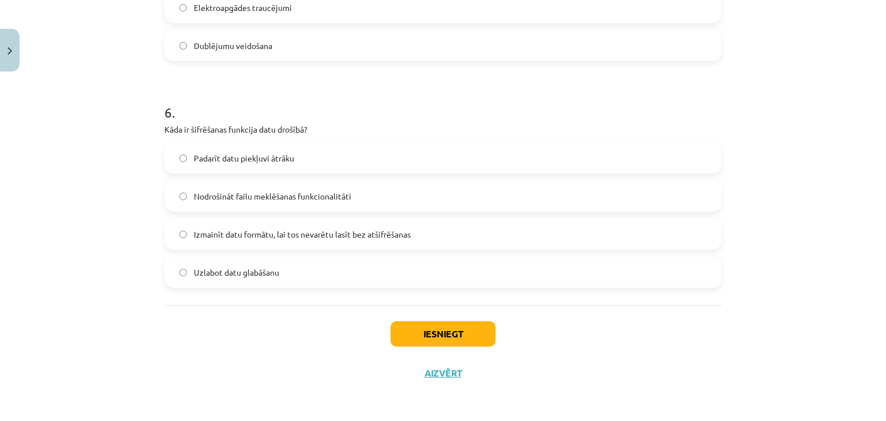
click at [279, 194] on span "Nodrošināt failu meklēšanas funkcionalitāti" at bounding box center [272, 196] width 157 height 12
click at [418, 333] on button "Iesniegt" at bounding box center [443, 333] width 105 height 25
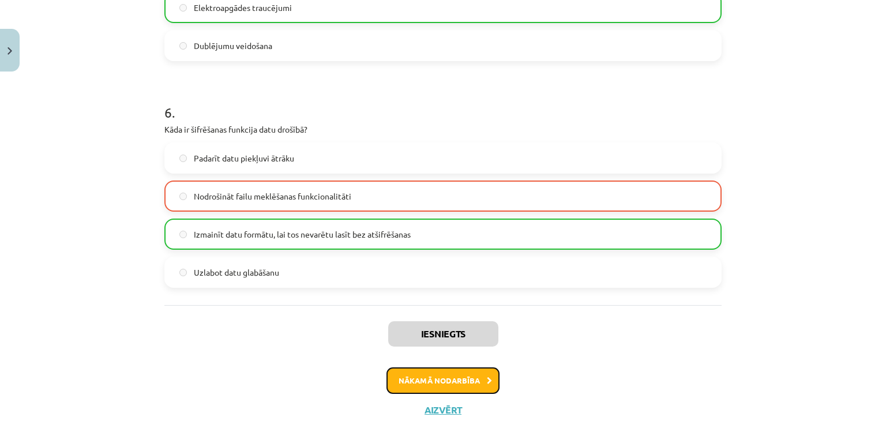
click at [462, 376] on button "Nākamā nodarbība" at bounding box center [443, 380] width 113 height 27
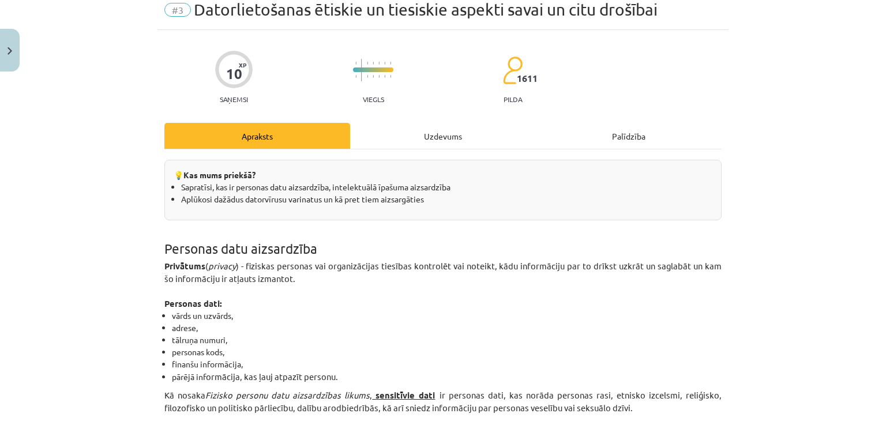
scroll to position [29, 0]
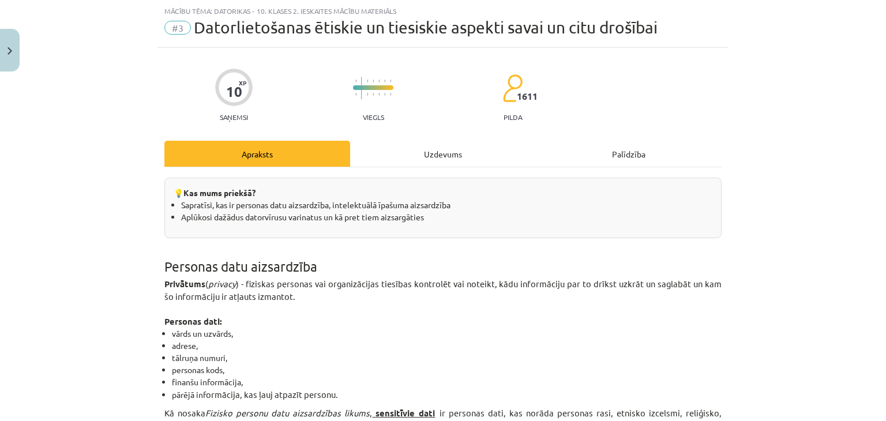
click at [438, 157] on div "Uzdevums" at bounding box center [443, 154] width 186 height 26
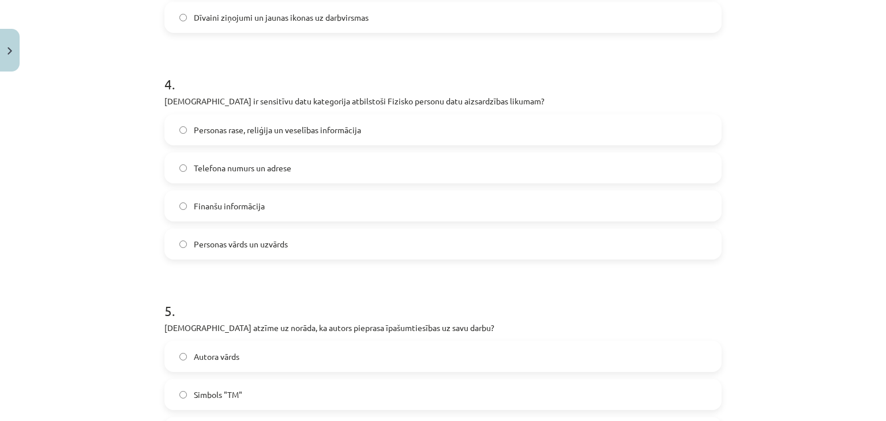
scroll to position [1052, 0]
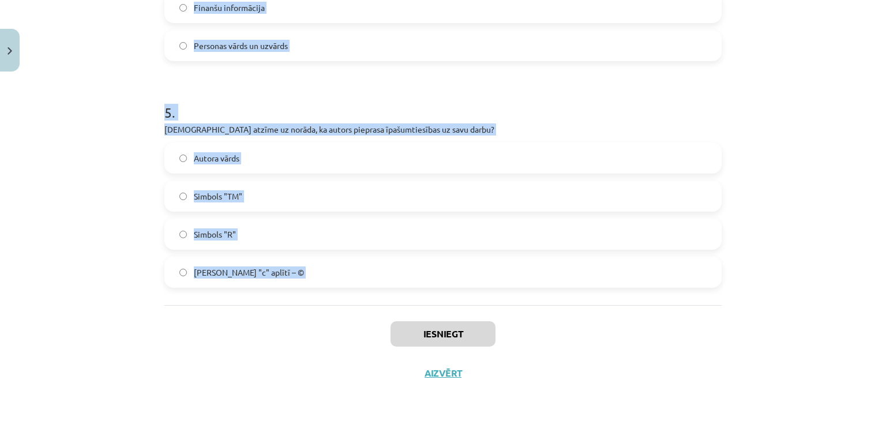
drag, startPoint x: 111, startPoint y: 185, endPoint x: 360, endPoint y: 309, distance: 278.4
click at [360, 309] on div "Mācību tēma: Datorikas - 10. klases 2. ieskaites mācību materiāls #3 Datorlieto…" at bounding box center [443, 210] width 886 height 421
copy form "1 . Kas ir intelektuālais īpašums? Tikai literāri un mākslinieciski darbi Tikai…"
click at [104, 257] on div "Mācību tēma: Datorikas - 10. klases 2. ieskaites mācību materiāls #3 Datorlieto…" at bounding box center [443, 210] width 886 height 421
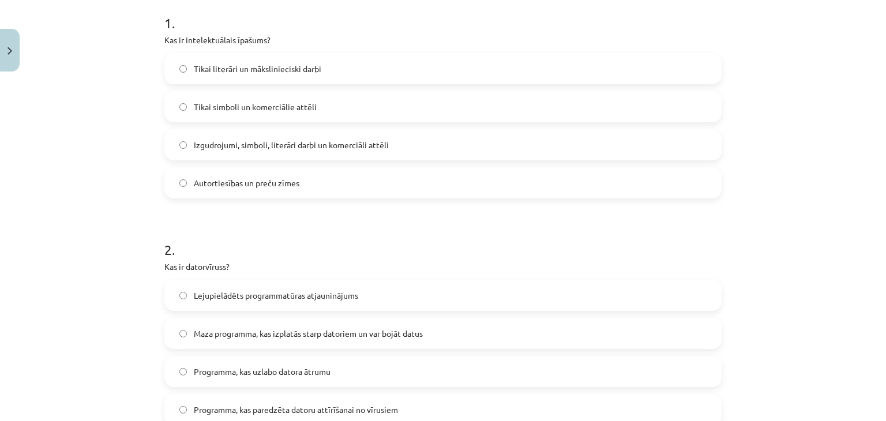
scroll to position [222, 0]
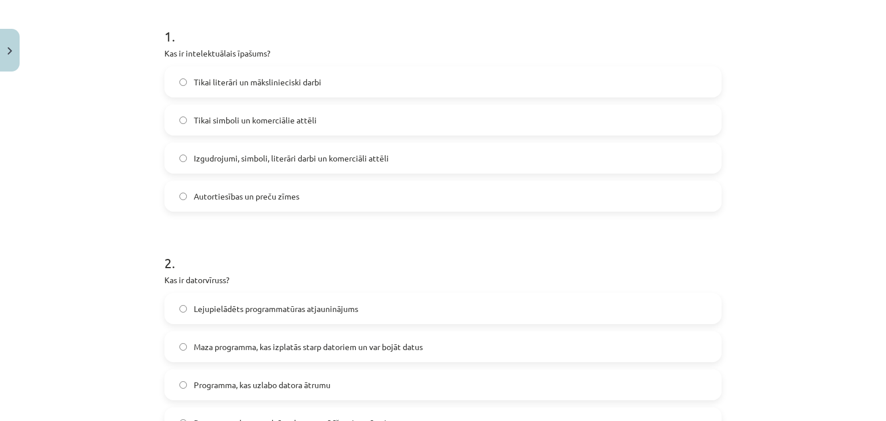
click at [267, 162] on span "Izgudrojumi, simboli, literāri darbi un komerciāli attēli" at bounding box center [291, 158] width 195 height 12
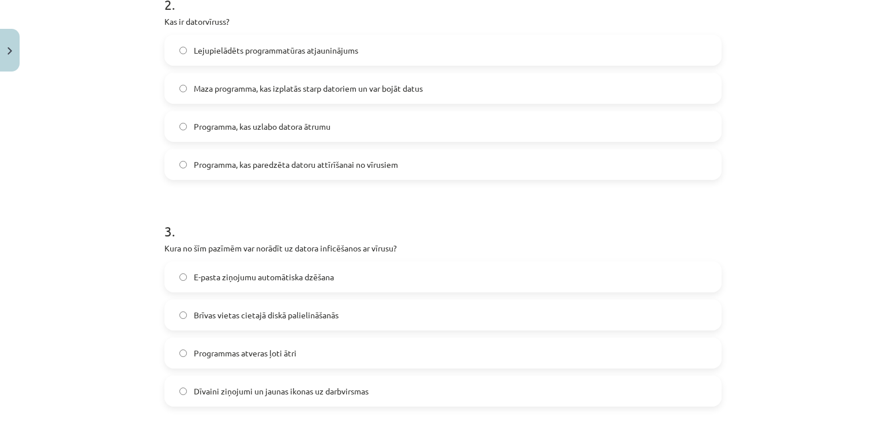
scroll to position [479, 0]
click at [242, 92] on span "Maza programma, kas izplatās starp datoriem un var bojāt datus" at bounding box center [308, 90] width 229 height 12
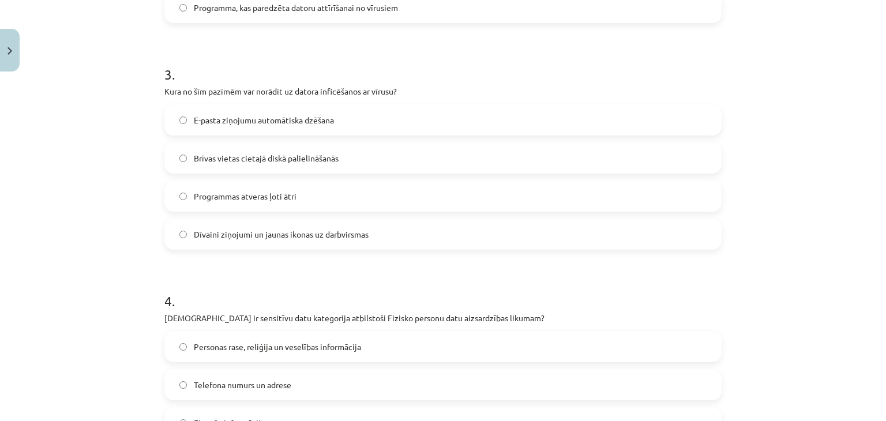
scroll to position [637, 0]
click at [260, 231] on span "Dīvaini ziņojumi un jaunas ikonas uz darbvirsmas" at bounding box center [281, 234] width 175 height 12
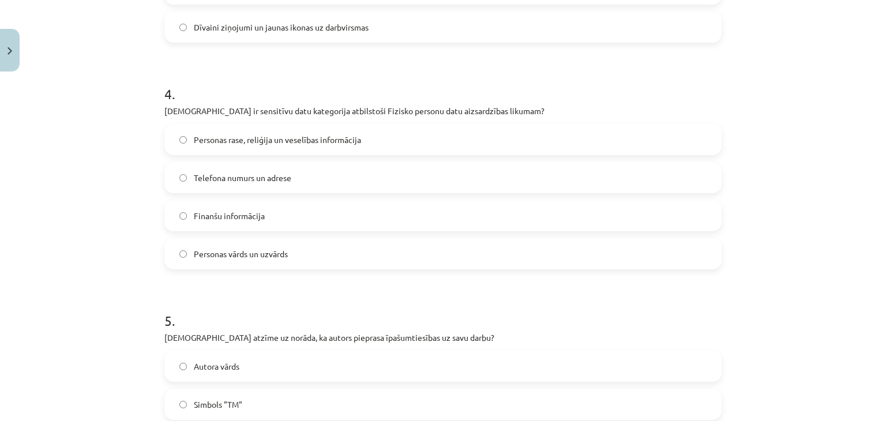
scroll to position [845, 0]
click at [312, 151] on label "Personas rase, reliģija un veselības informācija" at bounding box center [443, 139] width 555 height 29
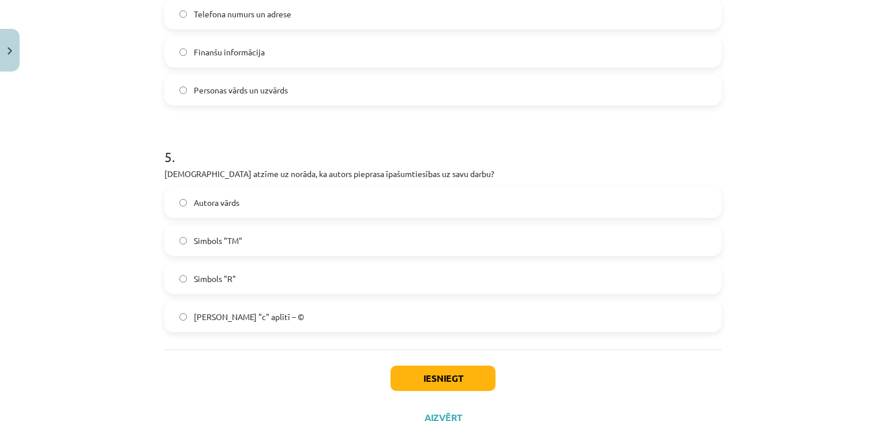
scroll to position [1052, 0]
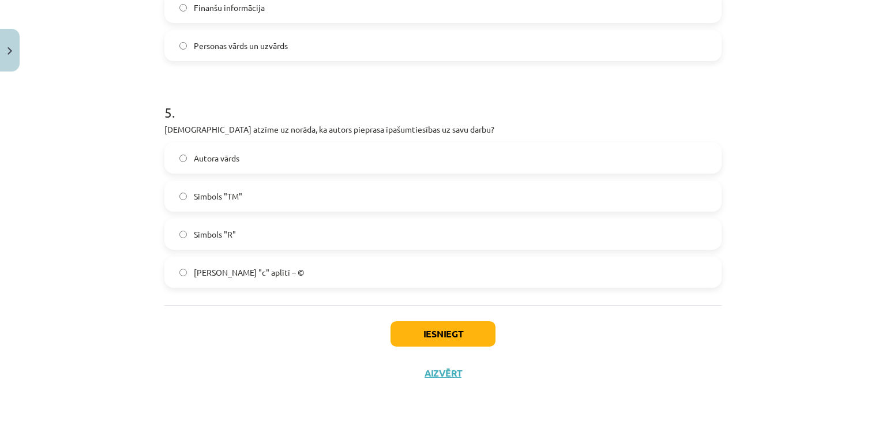
click at [271, 280] on label "Burts "c" aplītī – ©" at bounding box center [443, 272] width 555 height 29
click at [440, 337] on button "Iesniegt" at bounding box center [443, 333] width 105 height 25
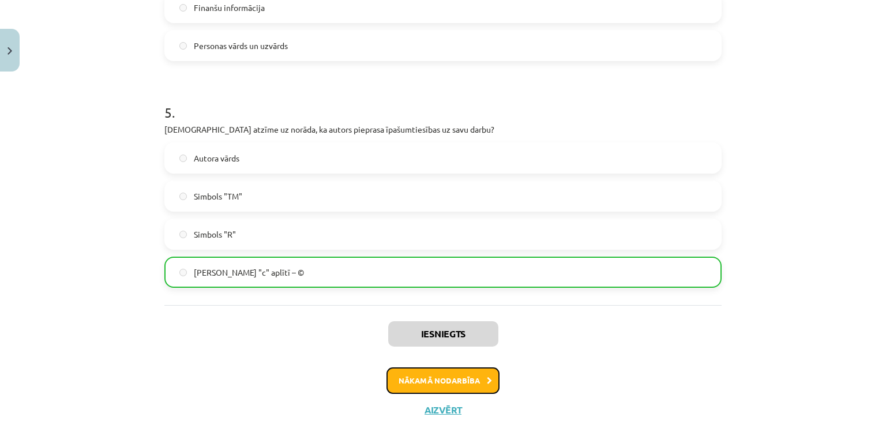
click at [444, 370] on button "Nākamā nodarbība" at bounding box center [443, 380] width 113 height 27
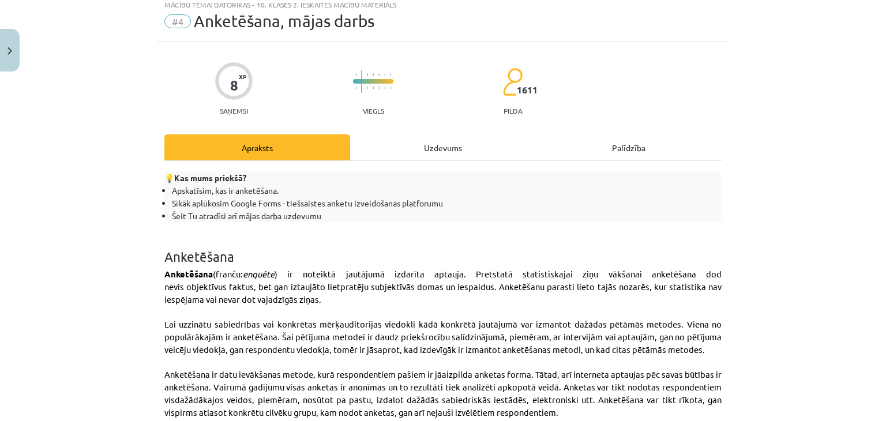
scroll to position [29, 0]
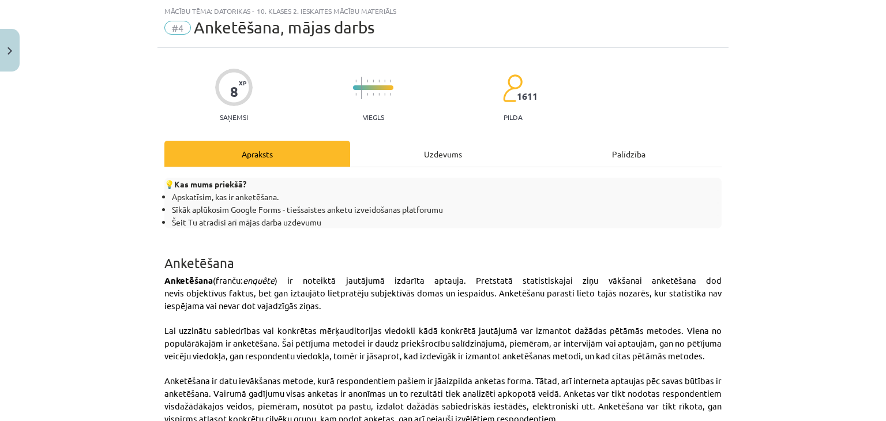
click at [436, 155] on div "Uzdevums" at bounding box center [443, 154] width 186 height 26
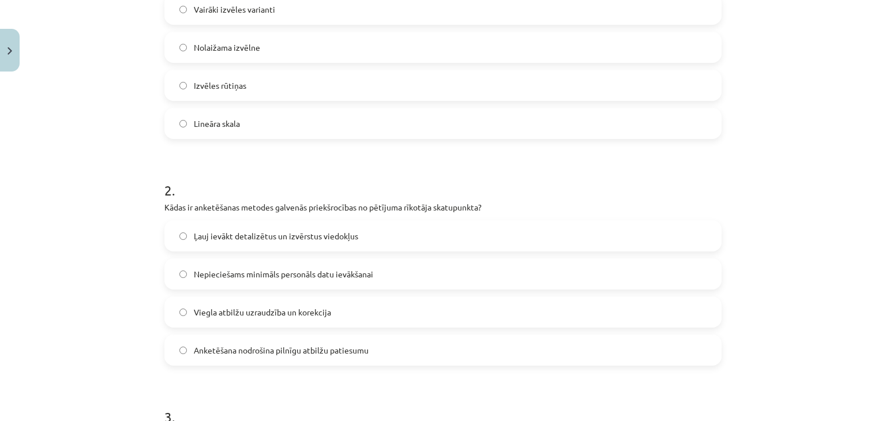
scroll to position [0, 0]
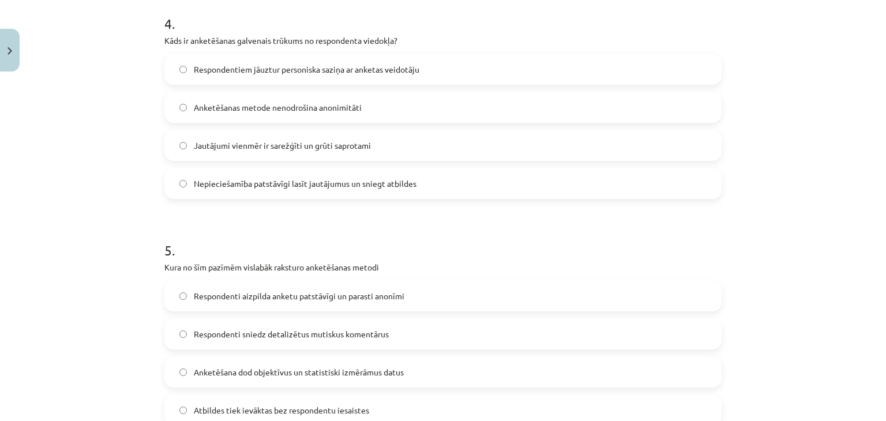
scroll to position [969, 0]
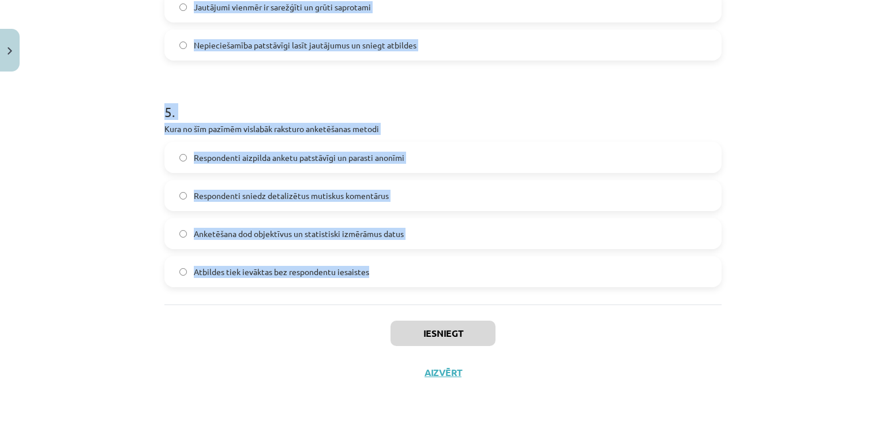
drag, startPoint x: 145, startPoint y: 24, endPoint x: 451, endPoint y: 273, distance: 394.9
click at [451, 273] on div "Mācību tēma: Datorikas - 10. klases 2. ieskaites mācību materiāls #4 Anketēšana…" at bounding box center [443, 210] width 886 height 421
copy form "1 . Kura no Google Forms atbilžu formām ir piemērota, lai respondents var izvēl…"
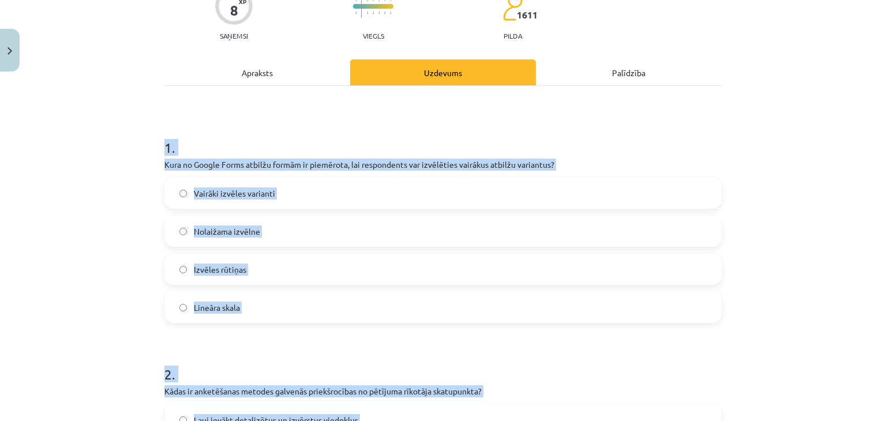
scroll to position [113, 0]
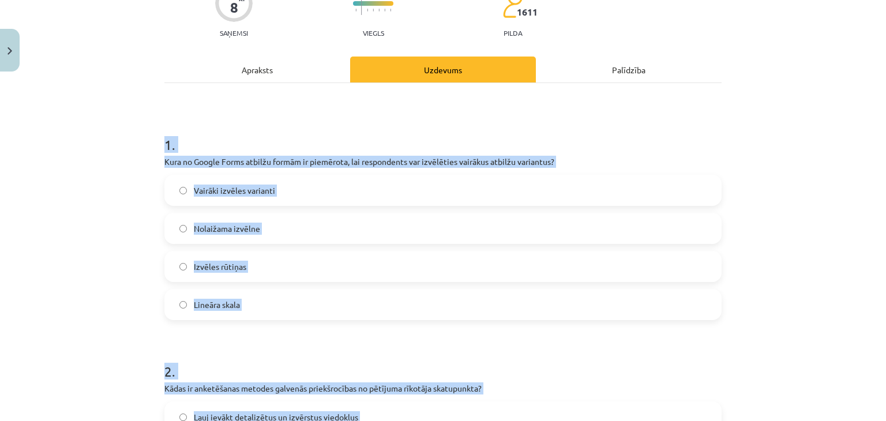
click at [243, 343] on h1 "2 ." at bounding box center [442, 361] width 557 height 36
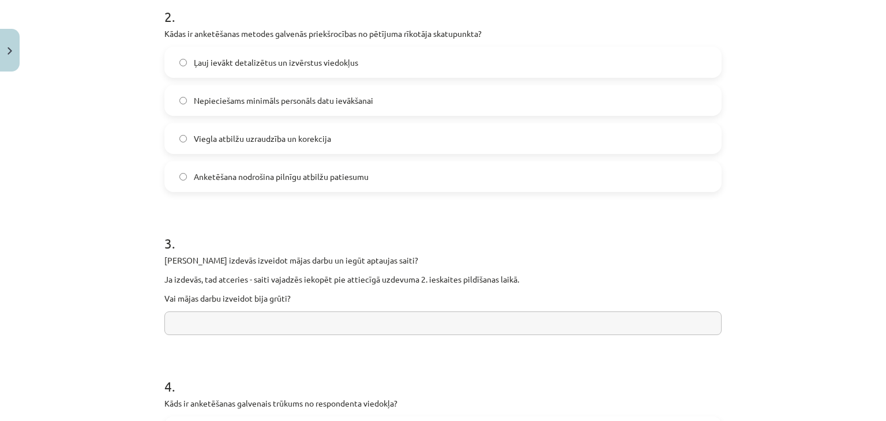
scroll to position [468, 0]
click at [192, 92] on label "Nepieciešams minimāls personāls datu ievākšanai" at bounding box center [443, 99] width 555 height 29
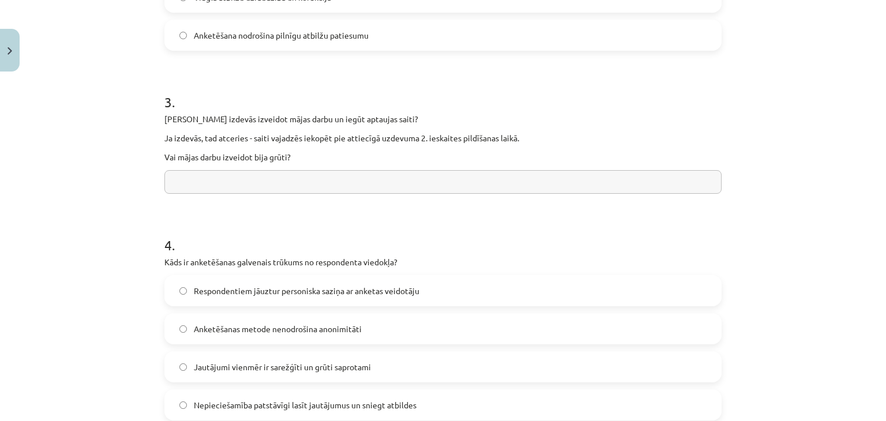
scroll to position [613, 0]
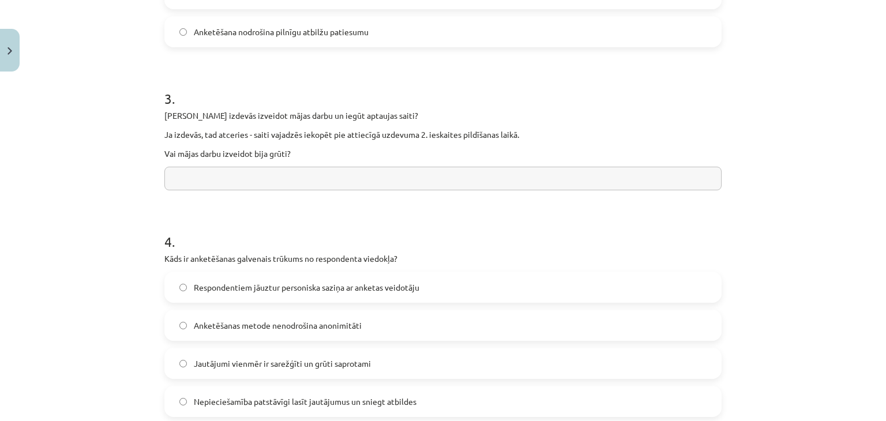
click at [225, 180] on input "text" at bounding box center [442, 179] width 557 height 24
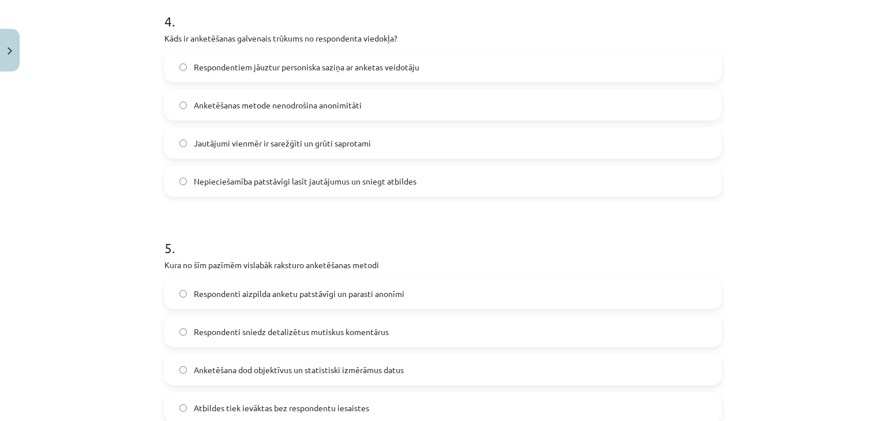
scroll to position [835, 0]
type input "**"
click at [238, 168] on label "Nepieciešamība patstāvīgi lasīt jautājumus un sniegt atbildes" at bounding box center [443, 179] width 555 height 29
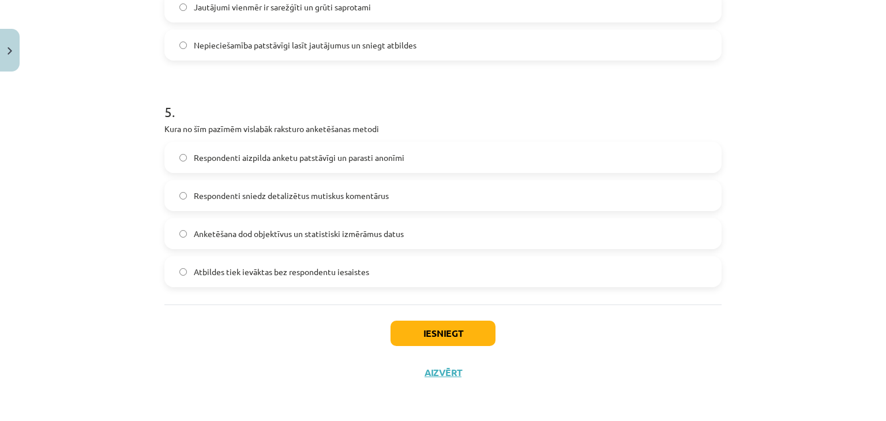
scroll to position [969, 0]
click at [370, 163] on span "Respondenti aizpilda anketu patstāvīgi un parasti anonīmi" at bounding box center [299, 158] width 211 height 12
click at [430, 326] on button "Iesniegt" at bounding box center [443, 333] width 105 height 25
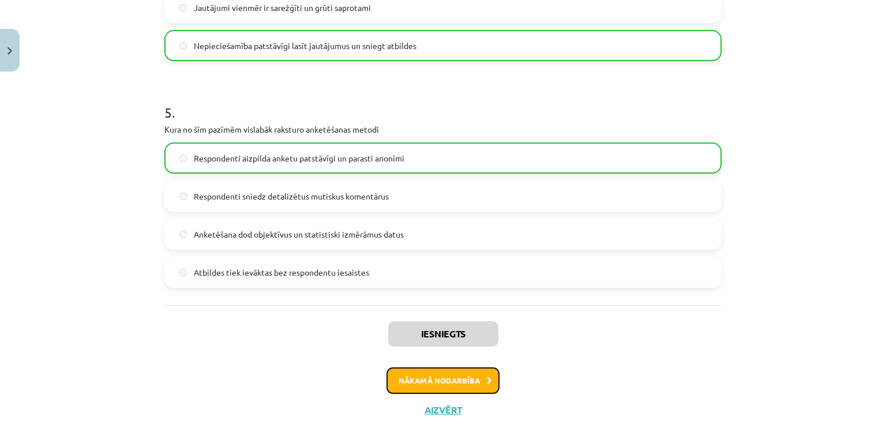
click at [457, 368] on button "Nākamā nodarbība" at bounding box center [443, 380] width 113 height 27
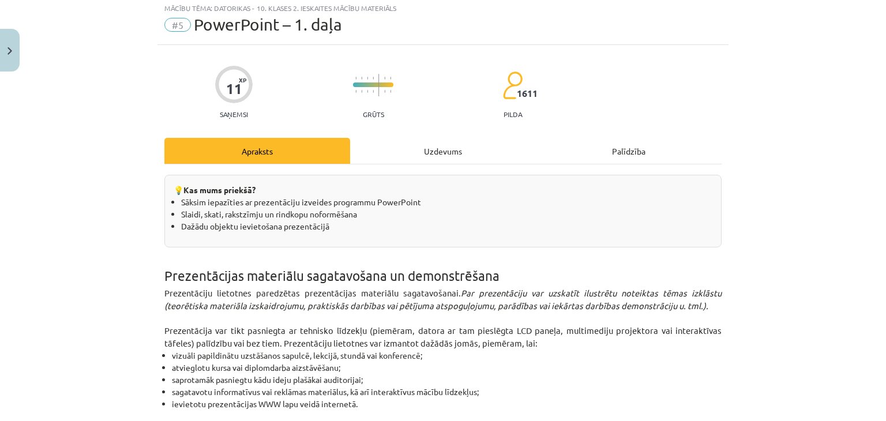
scroll to position [29, 0]
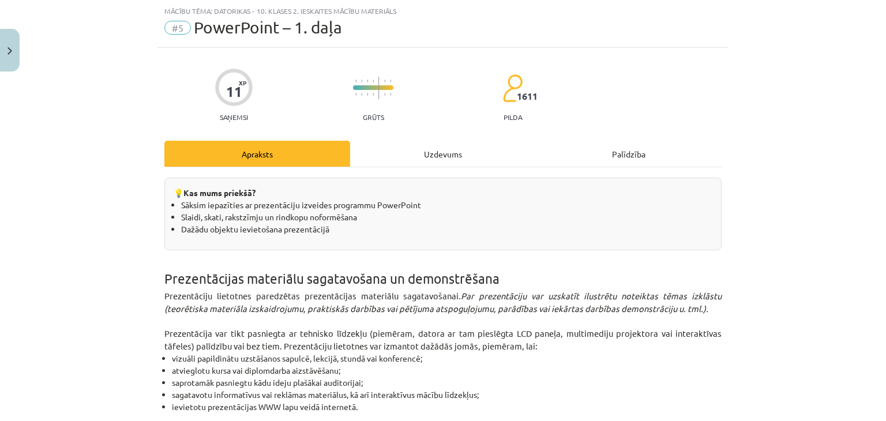
click at [434, 153] on div "Uzdevums" at bounding box center [443, 154] width 186 height 26
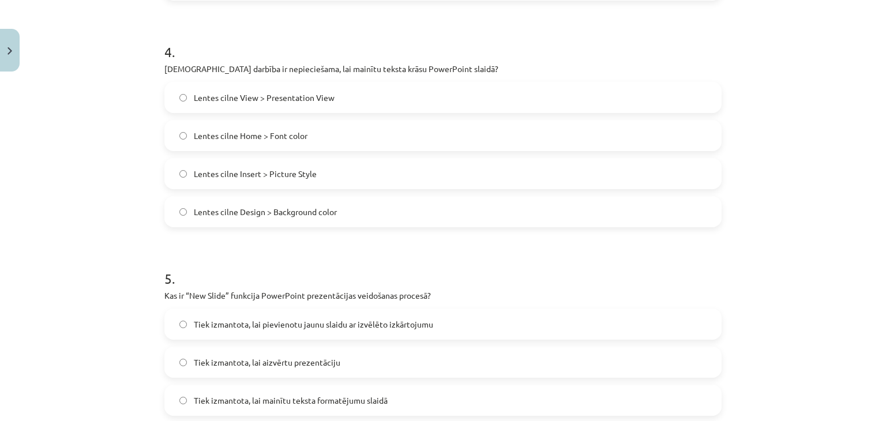
scroll to position [1052, 0]
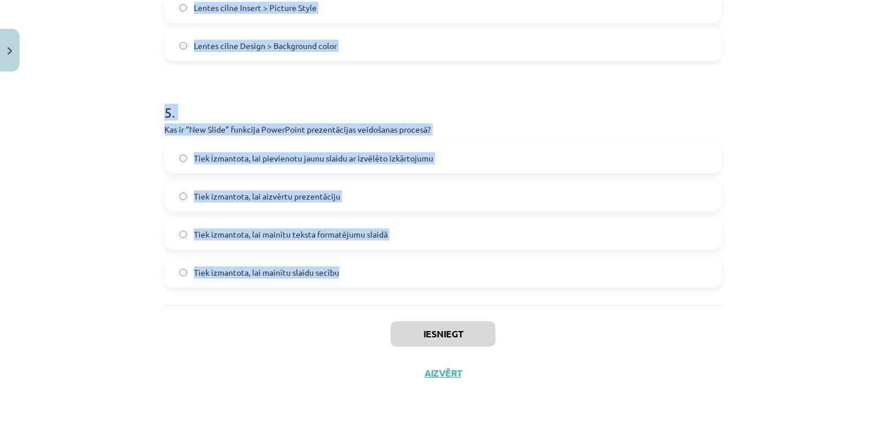
drag, startPoint x: 152, startPoint y: 33, endPoint x: 385, endPoint y: 295, distance: 350.6
click at [385, 295] on div "Mācību tēma: Datorikas - 10. klases 2. ieskaites mācību materiāls #5 PowerPoint…" at bounding box center [443, 210] width 886 height 421
copy form "1 . Kura no šīm teksta formatēšanas iespējām ļauj mainīt lielos burtus uz mazaj…"
click at [146, 180] on div "Mācību tēma: Datorikas - 10. klases 2. ieskaites mācību materiāls #5 PowerPoint…" at bounding box center [443, 210] width 886 height 421
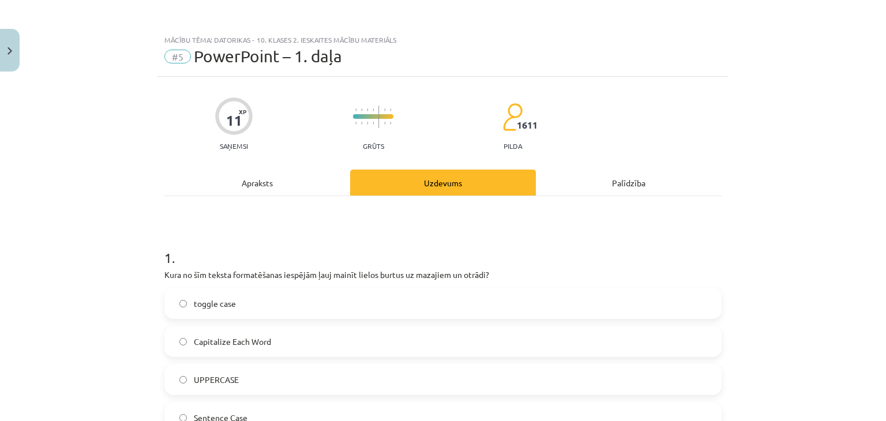
scroll to position [0, 0]
click at [254, 298] on label "toggle case" at bounding box center [443, 303] width 555 height 29
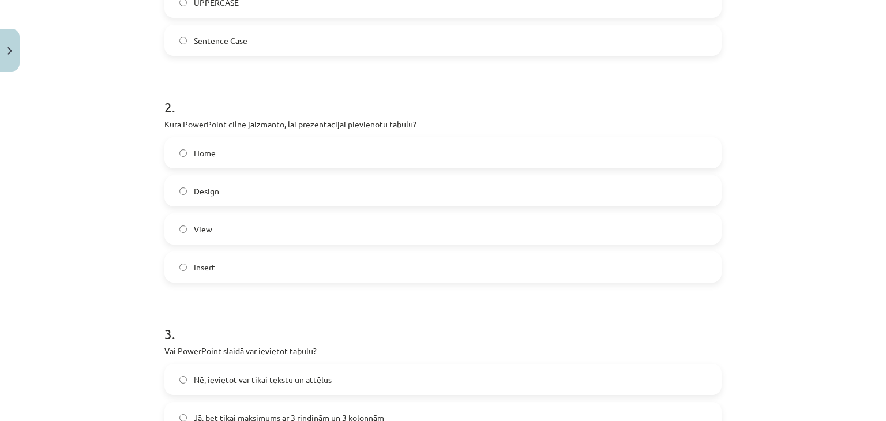
scroll to position [376, 0]
click at [302, 194] on label "Design" at bounding box center [443, 192] width 555 height 29
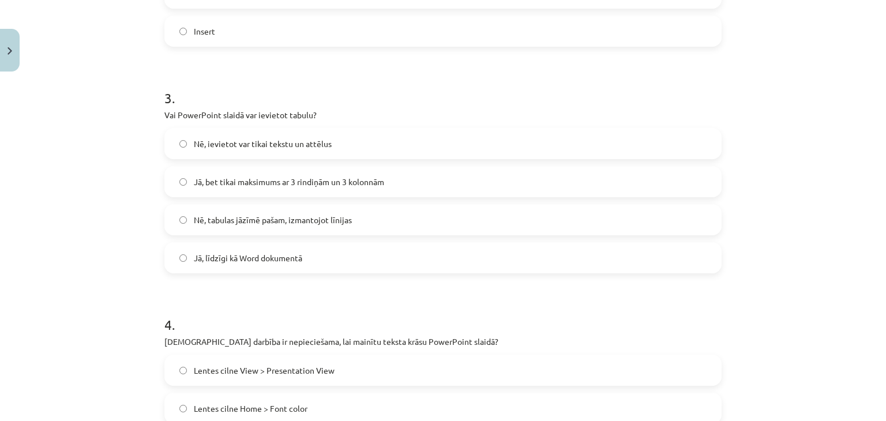
scroll to position [616, 0]
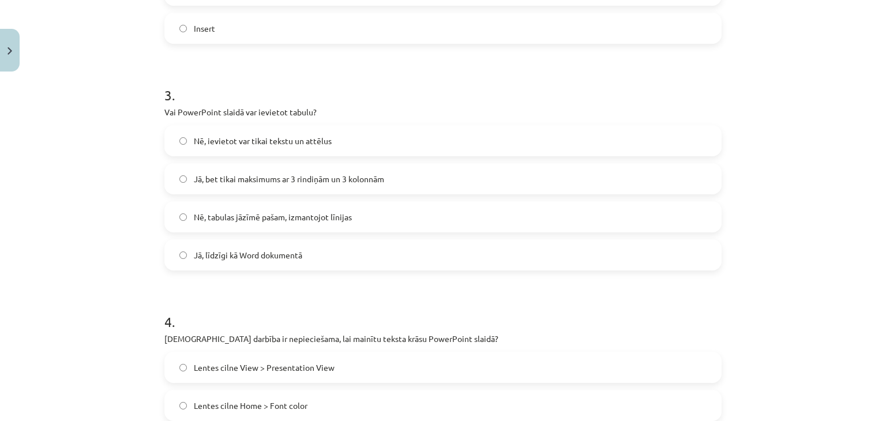
click at [322, 253] on label "Jā, līdzīgi kā Word dokumentā" at bounding box center [443, 255] width 555 height 29
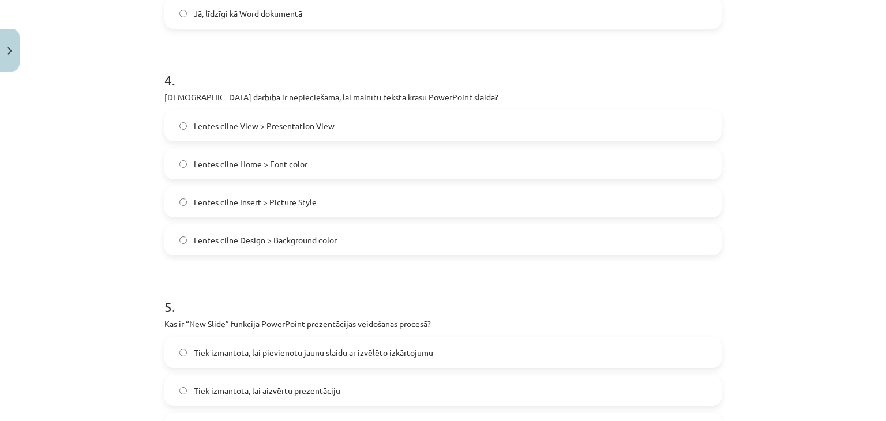
scroll to position [865, 0]
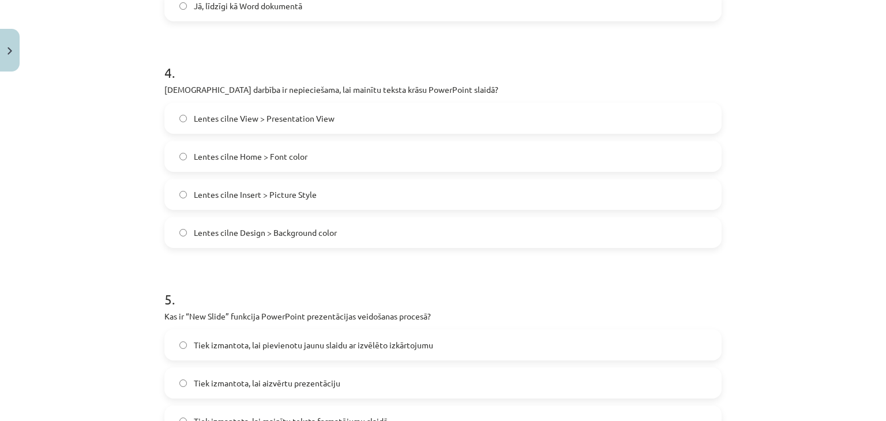
click at [310, 150] on label "Lentes cilne Home > Font color" at bounding box center [443, 156] width 555 height 29
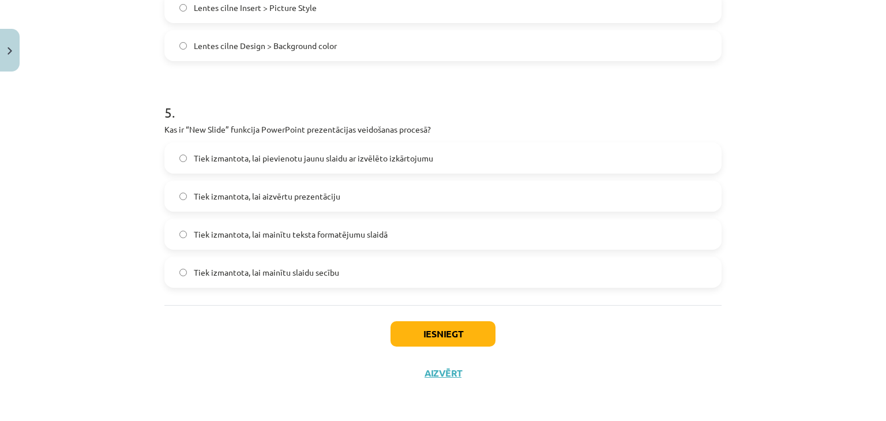
click at [402, 275] on label "Tiek izmantota, lai mainītu slaidu secību" at bounding box center [443, 272] width 555 height 29
click at [406, 161] on span "Tiek izmantota, lai pievienotu jaunu slaidu ar izvēlēto izkārtojumu" at bounding box center [313, 158] width 239 height 12
click at [441, 335] on button "Iesniegt" at bounding box center [443, 333] width 105 height 25
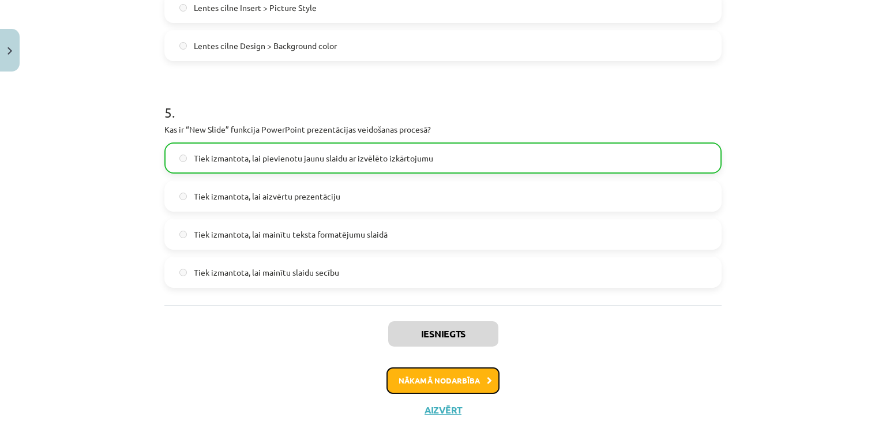
click at [457, 376] on button "Nākamā nodarbība" at bounding box center [443, 380] width 113 height 27
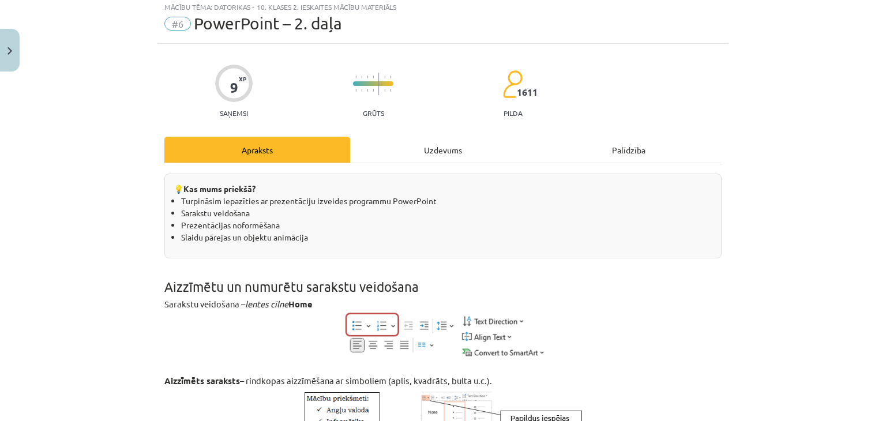
scroll to position [29, 0]
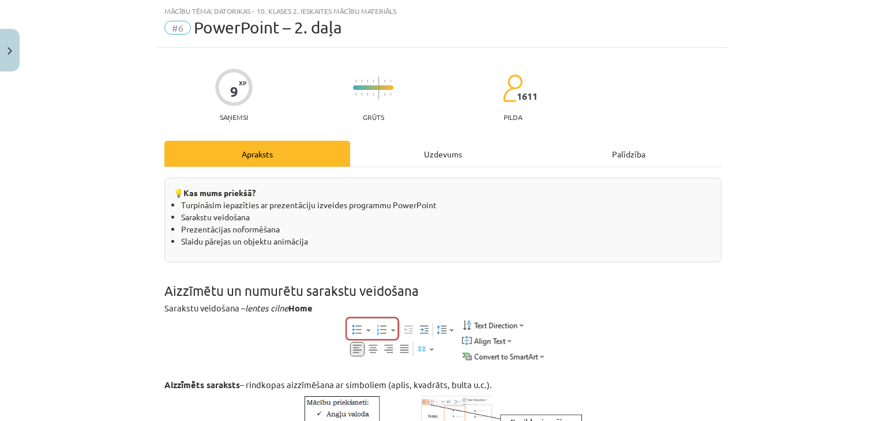
click at [445, 151] on div "Uzdevums" at bounding box center [443, 154] width 186 height 26
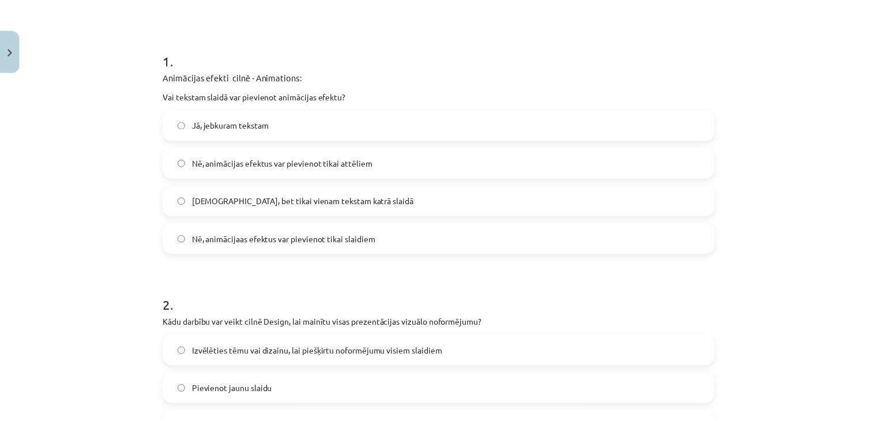
scroll to position [218, 0]
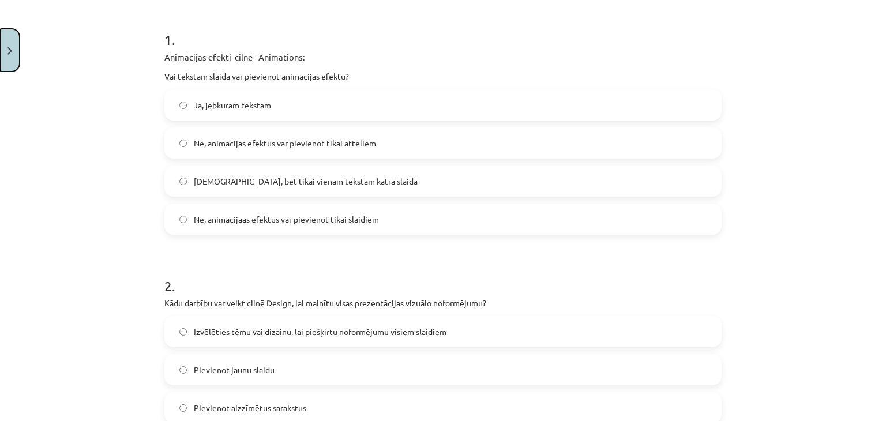
click at [8, 49] on img "Close" at bounding box center [9, 50] width 5 height 7
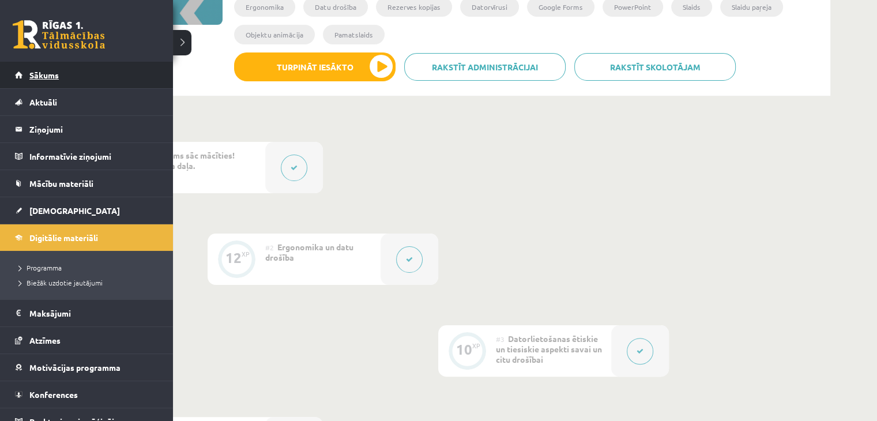
click at [18, 68] on link "Sākums" at bounding box center [87, 75] width 144 height 27
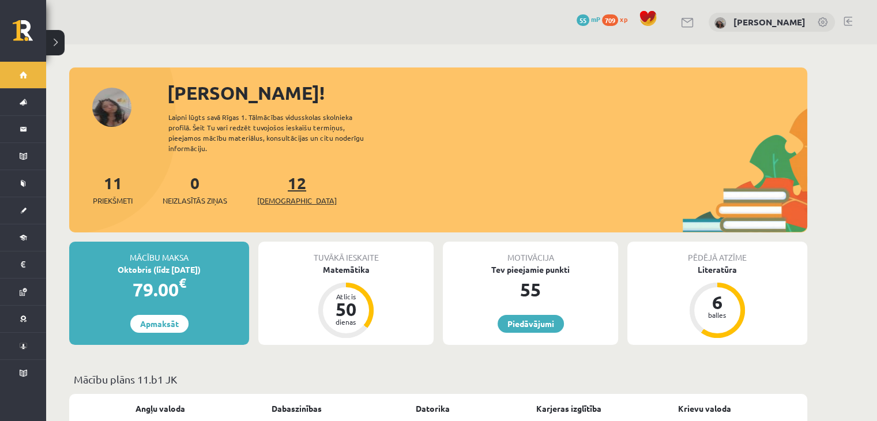
click at [287, 179] on link "12 Ieskaites" at bounding box center [297, 189] width 80 height 34
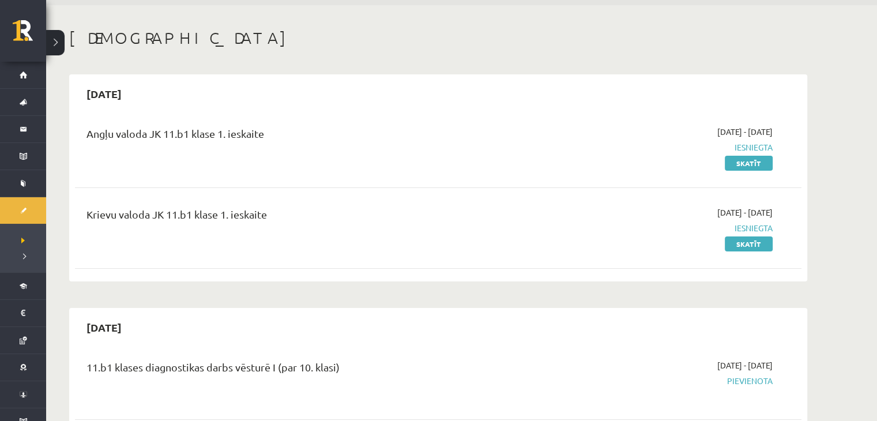
scroll to position [44, 0]
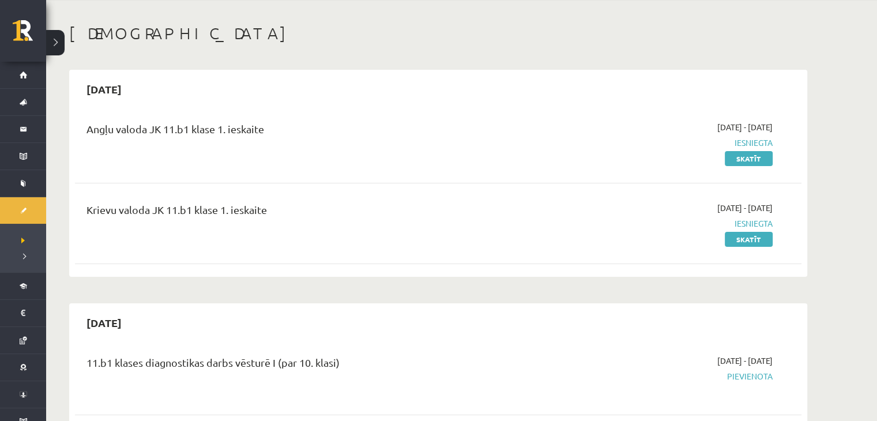
click at [755, 377] on span "Pievienota" at bounding box center [664, 376] width 217 height 12
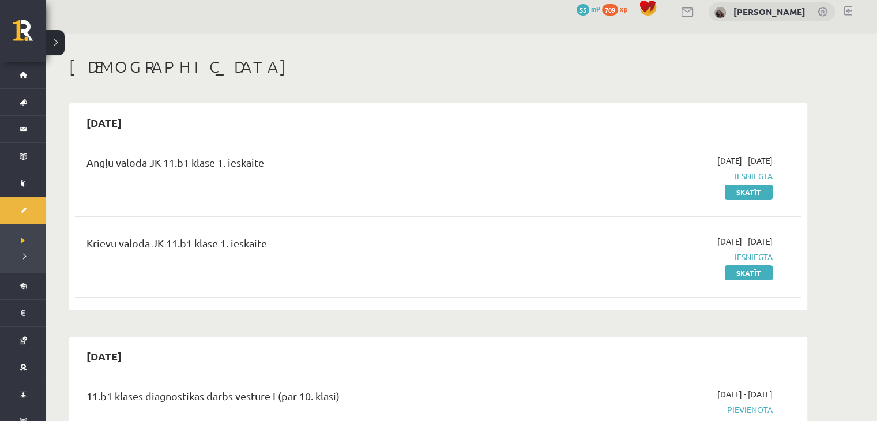
scroll to position [0, 0]
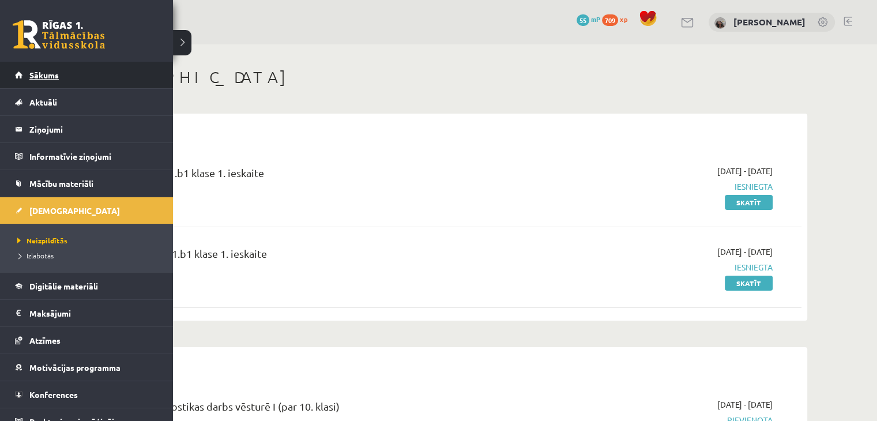
click at [26, 76] on link "Sākums" at bounding box center [87, 75] width 144 height 27
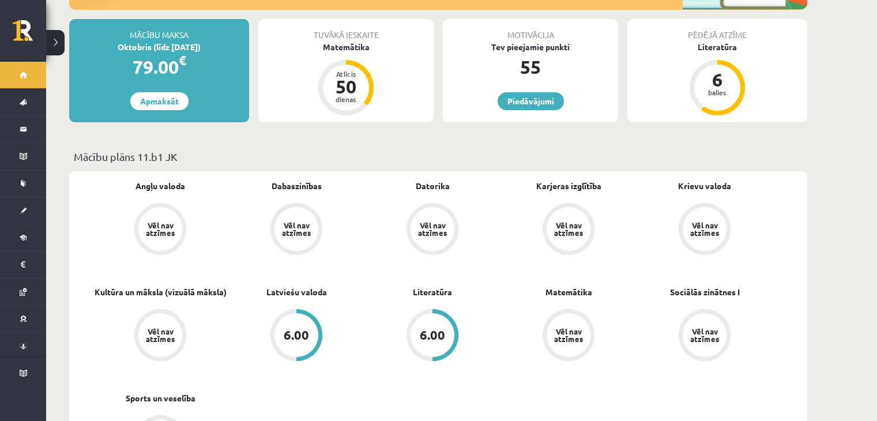
scroll to position [223, 0]
